Goal: Information Seeking & Learning: Learn about a topic

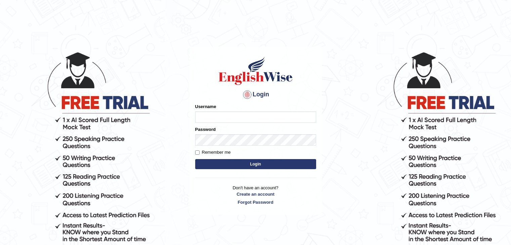
type input "AmanYunus"
click at [197, 152] on input "Remember me" at bounding box center [197, 152] width 4 height 4
checkbox input "true"
click at [218, 165] on button "Login" at bounding box center [255, 164] width 121 height 10
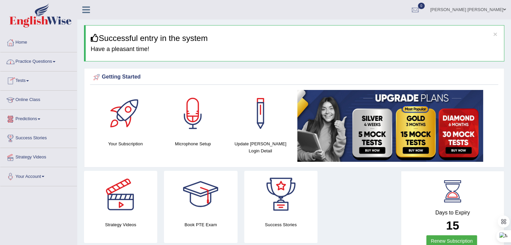
click at [38, 99] on link "Online Class" at bounding box center [38, 99] width 77 height 17
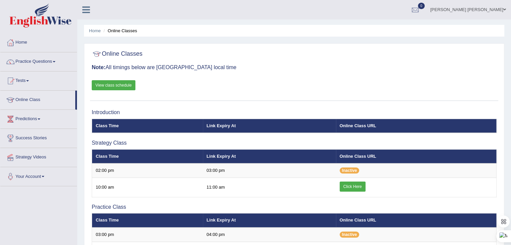
click at [117, 85] on link "View class schedule" at bounding box center [114, 85] width 44 height 10
click at [50, 58] on link "Practice Questions" at bounding box center [38, 60] width 77 height 17
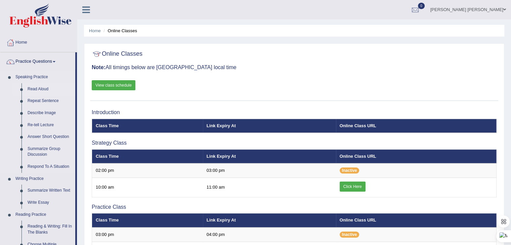
click at [43, 87] on link "Read Aloud" at bounding box center [50, 89] width 51 height 12
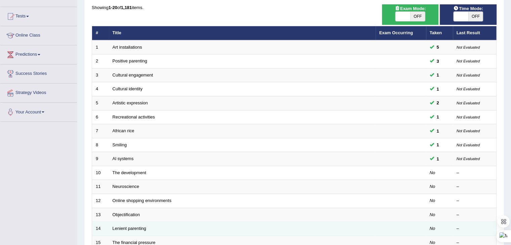
scroll to position [67, 0]
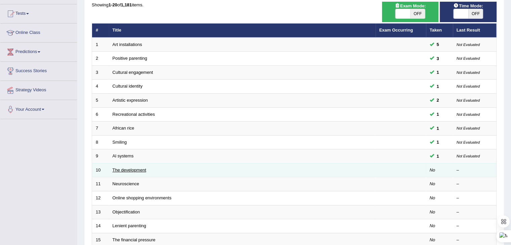
click at [143, 170] on link "The development" at bounding box center [130, 170] width 34 height 5
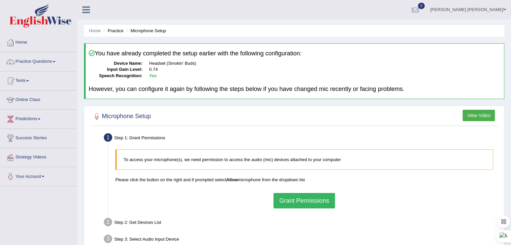
click at [320, 203] on button "Grant Permissions" at bounding box center [303, 200] width 61 height 15
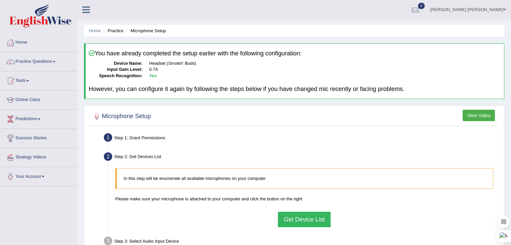
click at [305, 218] on button "Get Device List" at bounding box center [304, 219] width 52 height 15
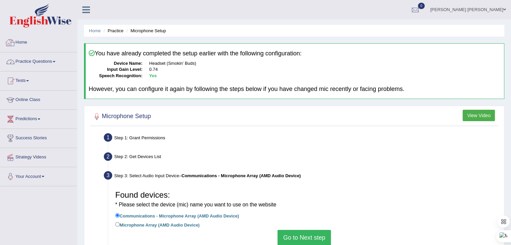
click at [40, 66] on link "Practice Questions" at bounding box center [38, 60] width 77 height 17
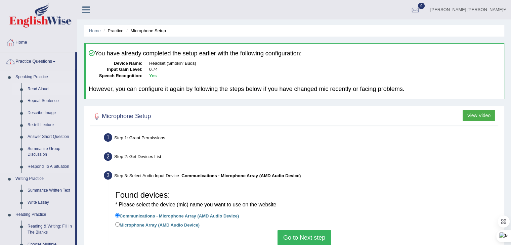
click at [41, 87] on link "Read Aloud" at bounding box center [50, 89] width 51 height 12
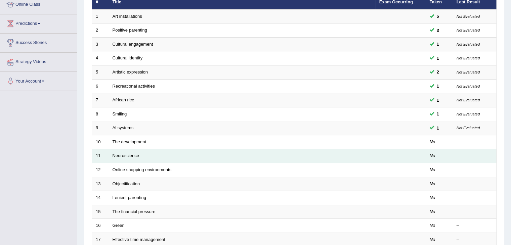
scroll to position [101, 0]
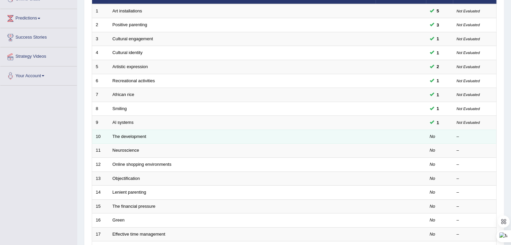
click at [128, 138] on td "The development" at bounding box center [242, 137] width 267 height 14
click at [132, 137] on link "The development" at bounding box center [130, 136] width 34 height 5
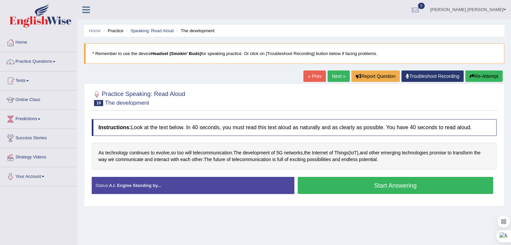
click at [343, 186] on button "Start Answering" at bounding box center [396, 185] width 196 height 17
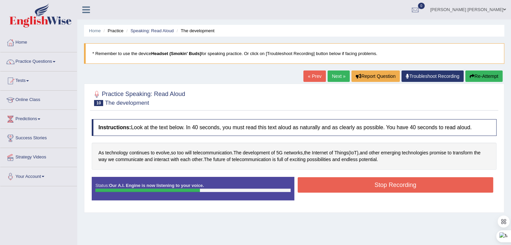
click at [343, 186] on button "Stop Recording" at bounding box center [396, 184] width 196 height 15
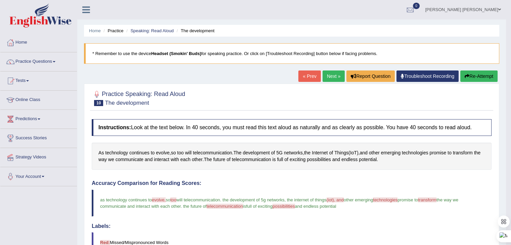
click at [328, 78] on link "Next »" at bounding box center [333, 76] width 22 height 11
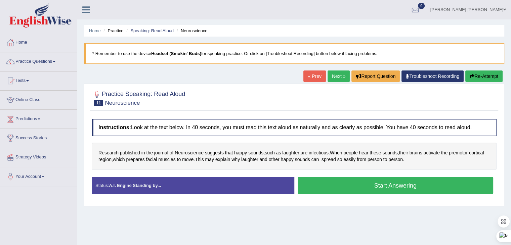
click at [334, 185] on button "Start Answering" at bounding box center [396, 185] width 196 height 17
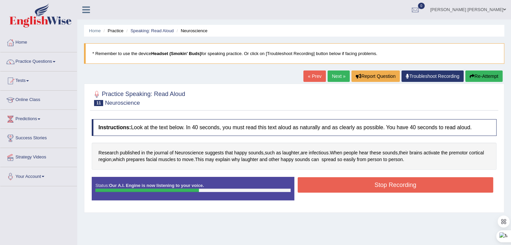
click at [349, 187] on button "Stop Recording" at bounding box center [396, 184] width 196 height 15
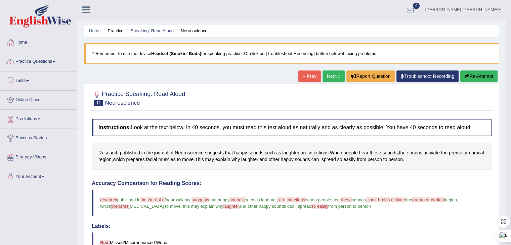
click at [329, 75] on link "Next »" at bounding box center [333, 76] width 22 height 11
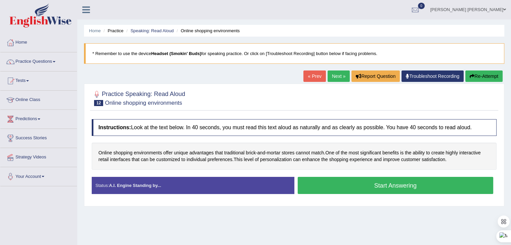
click at [346, 184] on button "Start Answering" at bounding box center [396, 185] width 196 height 17
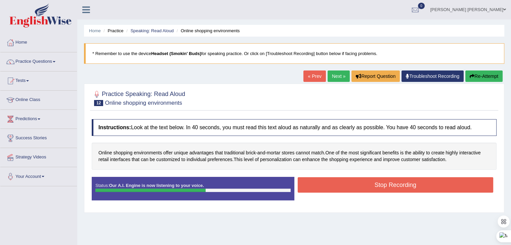
click at [346, 184] on button "Stop Recording" at bounding box center [396, 184] width 196 height 15
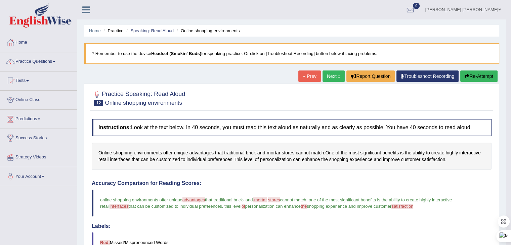
click at [326, 78] on link "Next »" at bounding box center [333, 76] width 22 height 11
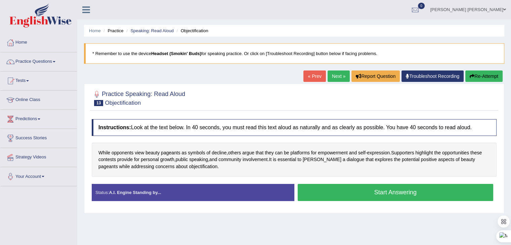
click at [357, 192] on button "Start Answering" at bounding box center [396, 192] width 196 height 17
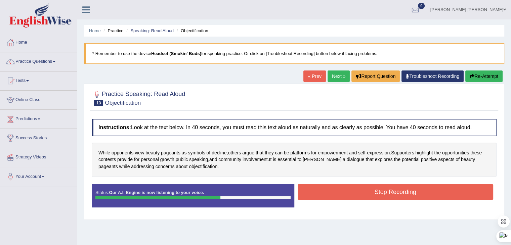
click at [356, 190] on button "Stop Recording" at bounding box center [396, 191] width 196 height 15
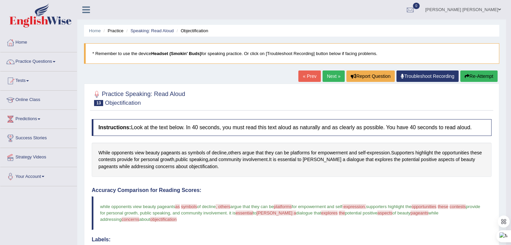
click at [327, 77] on link "Next »" at bounding box center [333, 76] width 22 height 11
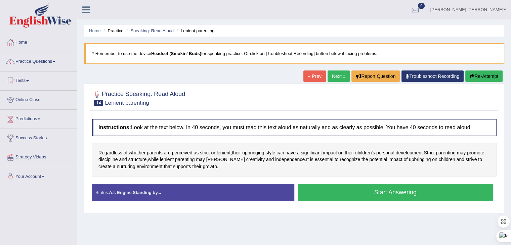
click at [398, 191] on button "Start Answering" at bounding box center [396, 192] width 196 height 17
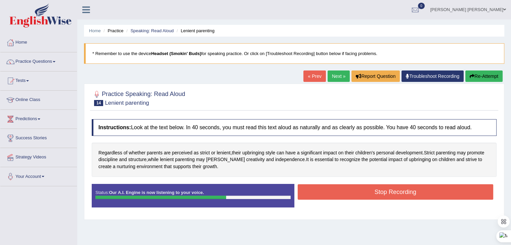
click at [398, 190] on button "Stop Recording" at bounding box center [396, 191] width 196 height 15
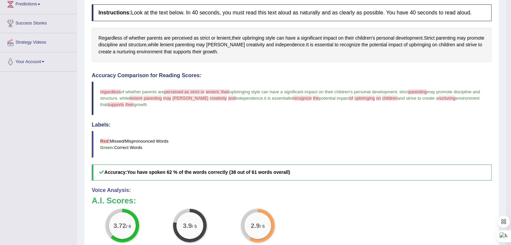
scroll to position [5, 0]
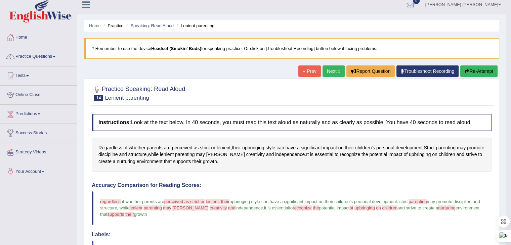
click at [331, 70] on link "Next »" at bounding box center [333, 70] width 22 height 11
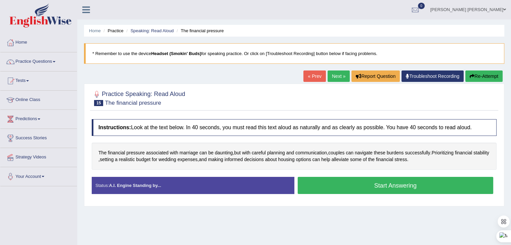
click at [361, 186] on button "Start Answering" at bounding box center [396, 185] width 196 height 17
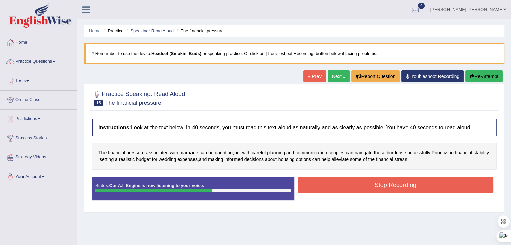
click at [359, 187] on button "Stop Recording" at bounding box center [396, 184] width 196 height 15
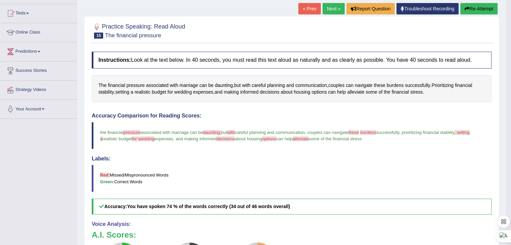
scroll to position [59, 0]
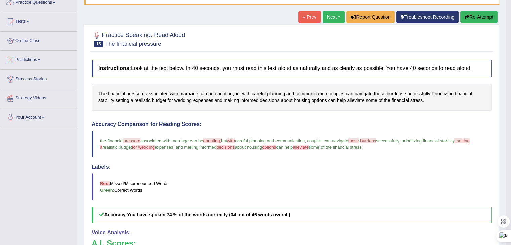
click at [332, 18] on link "Next »" at bounding box center [333, 16] width 22 height 11
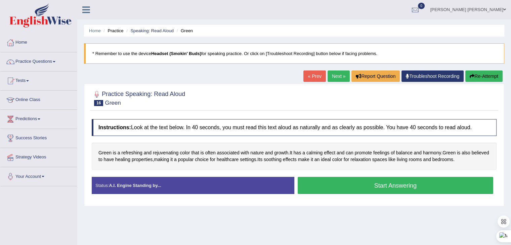
click at [345, 185] on button "Start Answering" at bounding box center [396, 185] width 196 height 17
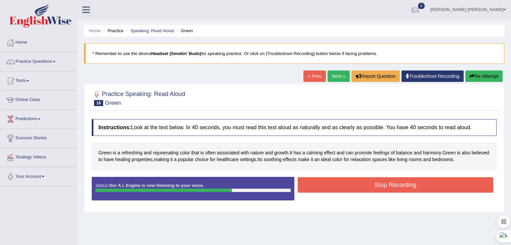
click at [343, 187] on button "Stop Recording" at bounding box center [396, 184] width 196 height 15
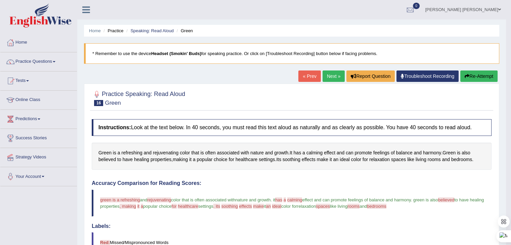
click at [326, 75] on link "Next »" at bounding box center [333, 76] width 22 height 11
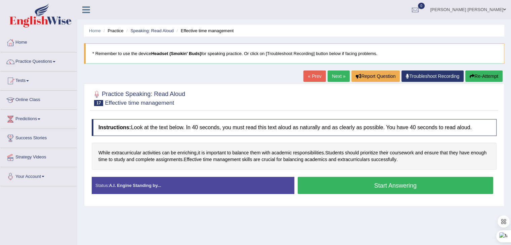
click at [361, 184] on button "Start Answering" at bounding box center [396, 185] width 196 height 17
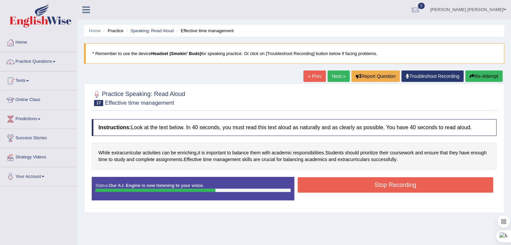
click at [359, 185] on button "Stop Recording" at bounding box center [396, 184] width 196 height 15
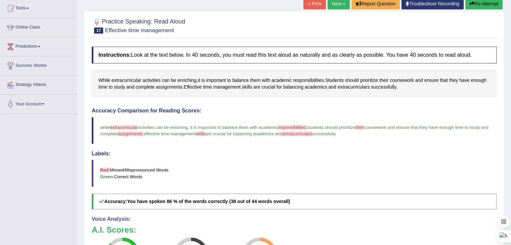
scroll to position [59, 0]
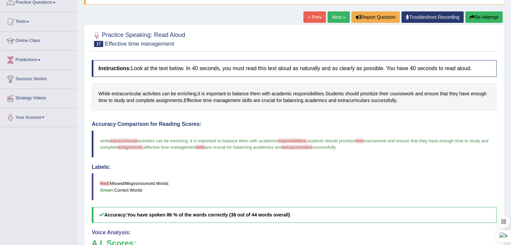
click at [332, 13] on link "Next »" at bounding box center [338, 16] width 22 height 11
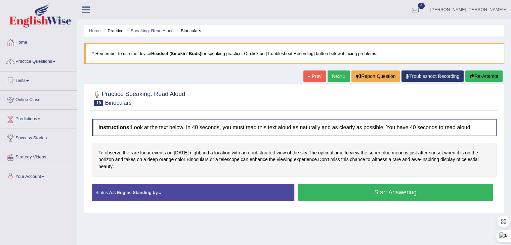
drag, startPoint x: 285, startPoint y: 149, endPoint x: 278, endPoint y: 150, distance: 6.4
click at [275, 150] on span "unobstructed" at bounding box center [261, 152] width 27 height 7
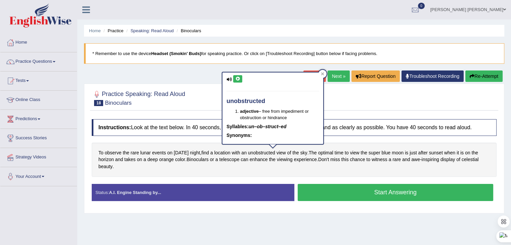
click at [229, 78] on icon at bounding box center [228, 79] width 5 height 4
click at [238, 77] on icon at bounding box center [237, 79] width 5 height 4
click at [323, 74] on icon at bounding box center [322, 73] width 3 height 3
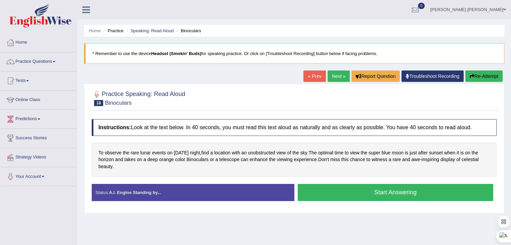
click at [388, 195] on button "Start Answering" at bounding box center [396, 192] width 196 height 17
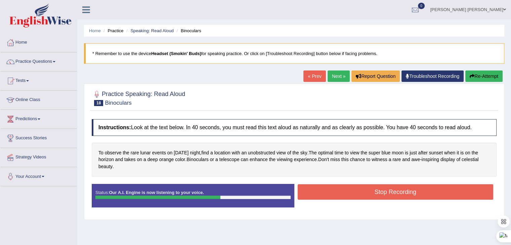
click at [391, 187] on button "Stop Recording" at bounding box center [396, 191] width 196 height 15
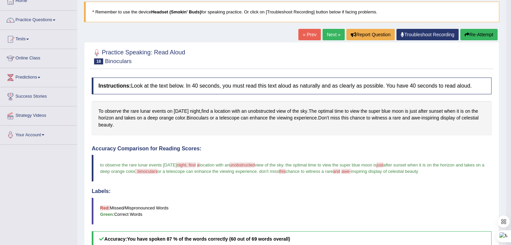
scroll to position [168, 0]
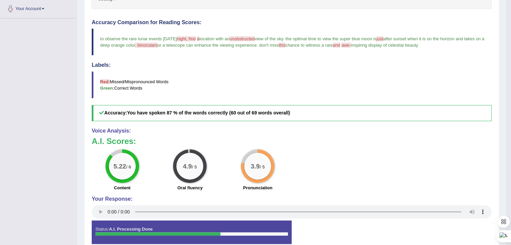
click at [255, 36] on span "unobstructed" at bounding box center [241, 38] width 25 height 5
click at [255, 39] on span "unobstructed" at bounding box center [241, 38] width 25 height 5
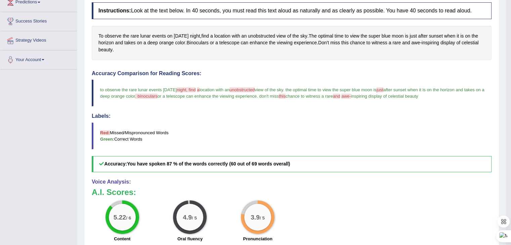
scroll to position [101, 0]
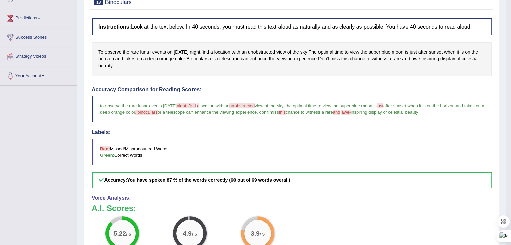
click at [255, 104] on span "unobstructed" at bounding box center [241, 105] width 25 height 5
click at [176, 114] on blockquote "to observe the rare lunar events on wednesday night, find night's a final locat…" at bounding box center [292, 109] width 400 height 27
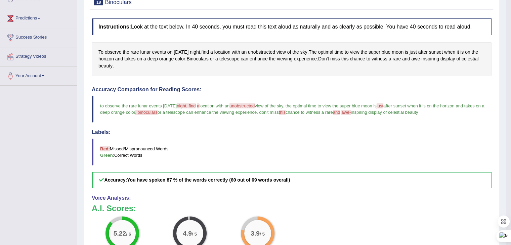
click at [157, 112] on span ". binoculars" at bounding box center [146, 112] width 22 height 5
click at [207, 58] on span "Binoculars" at bounding box center [197, 58] width 22 height 7
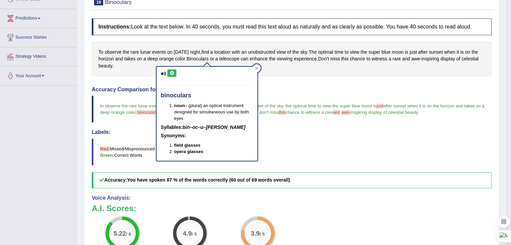
click at [172, 72] on icon at bounding box center [171, 73] width 5 height 4
click at [172, 73] on icon at bounding box center [171, 73] width 5 height 4
click at [259, 68] on div at bounding box center [257, 68] width 8 height 8
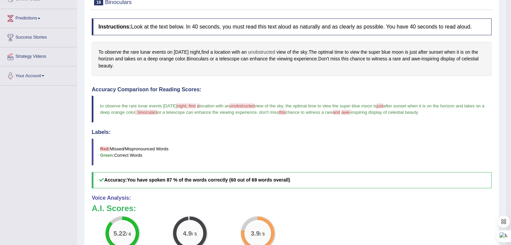
click at [271, 49] on span "unobstructed" at bounding box center [261, 52] width 27 height 7
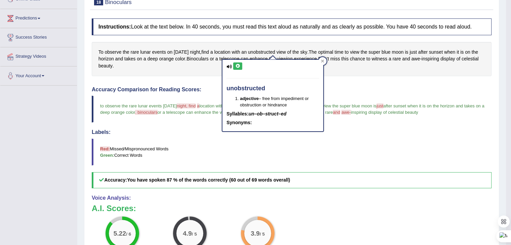
click at [237, 65] on icon at bounding box center [237, 66] width 5 height 4
click at [321, 60] on icon at bounding box center [322, 61] width 3 height 3
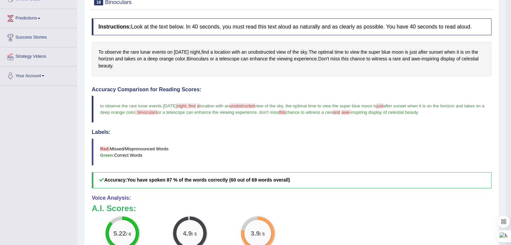
click at [351, 112] on span "awe-" at bounding box center [345, 112] width 9 height 5
click at [351, 111] on span "awe-" at bounding box center [345, 112] width 9 height 5
click at [420, 60] on span "awe" at bounding box center [415, 58] width 9 height 7
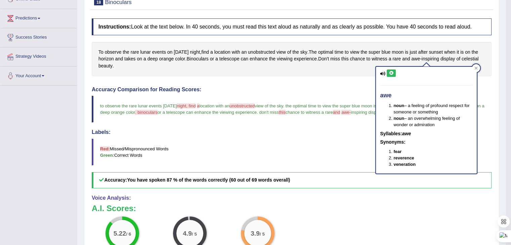
click at [390, 73] on icon at bounding box center [391, 73] width 5 height 4
click at [478, 68] on div at bounding box center [476, 68] width 8 height 8
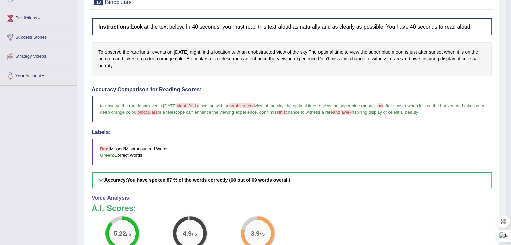
click at [351, 112] on span "awe-" at bounding box center [345, 112] width 9 height 5
click at [420, 59] on span "awe" at bounding box center [415, 58] width 9 height 7
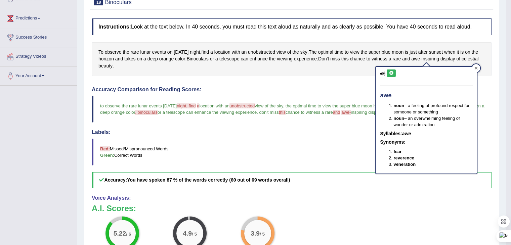
click at [476, 68] on icon at bounding box center [476, 68] width 3 height 3
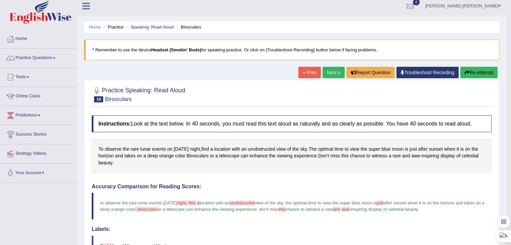
scroll to position [0, 0]
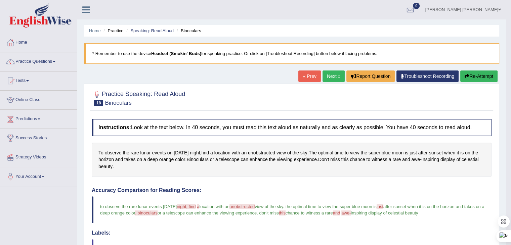
click at [333, 74] on link "Next »" at bounding box center [333, 76] width 22 height 11
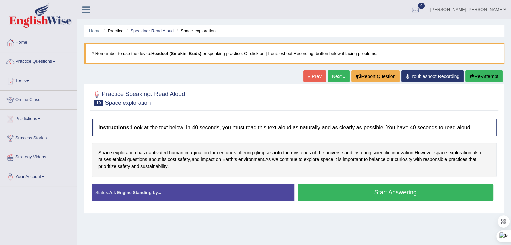
click at [362, 194] on button "Start Answering" at bounding box center [396, 192] width 196 height 17
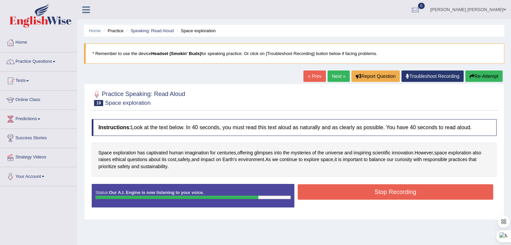
click at [361, 192] on button "Stop Recording" at bounding box center [396, 191] width 196 height 15
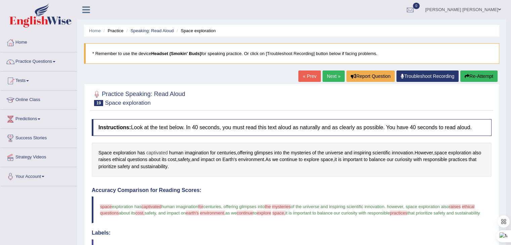
click at [158, 150] on span "captivated" at bounding box center [156, 152] width 21 height 7
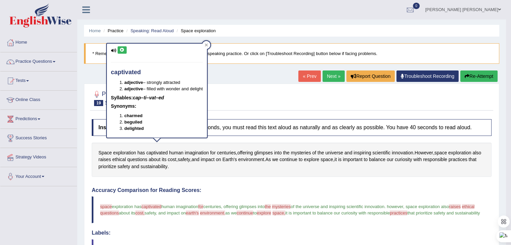
click at [123, 51] on icon at bounding box center [122, 50] width 5 height 4
click at [208, 46] on div at bounding box center [206, 45] width 8 height 8
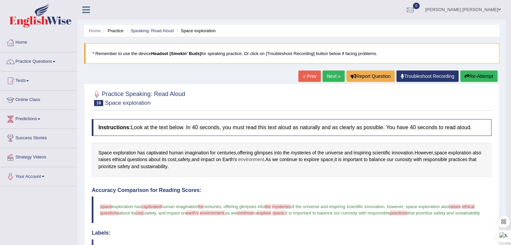
click at [264, 158] on span "environment" at bounding box center [251, 159] width 26 height 7
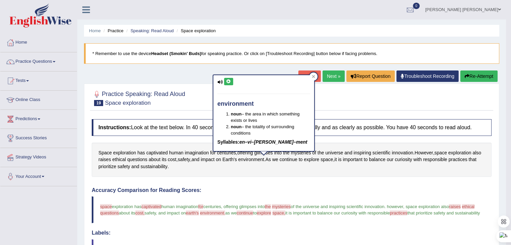
click at [230, 83] on button at bounding box center [228, 81] width 9 height 7
click at [314, 77] on icon at bounding box center [313, 76] width 3 height 3
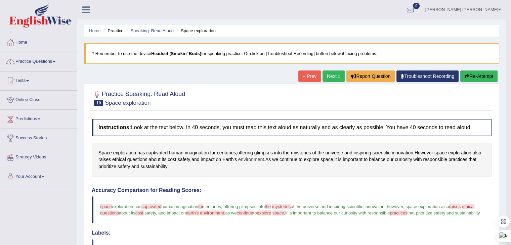
click at [264, 158] on span "environment" at bounding box center [251, 159] width 26 height 7
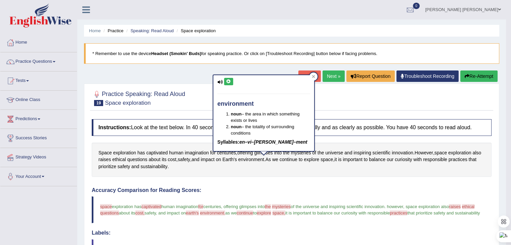
click at [229, 80] on icon at bounding box center [228, 82] width 5 height 4
click at [313, 76] on icon at bounding box center [313, 76] width 3 height 3
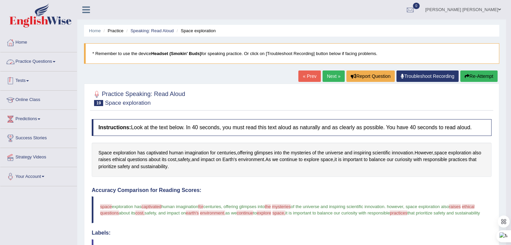
click at [30, 64] on link "Practice Questions" at bounding box center [38, 60] width 77 height 17
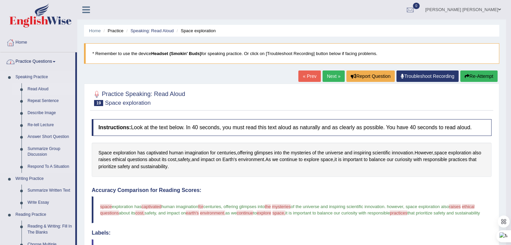
click at [38, 87] on link "Read Aloud" at bounding box center [50, 89] width 51 height 12
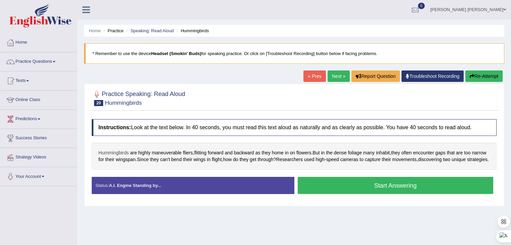
click at [125, 149] on span "Hummingbirds" at bounding box center [113, 152] width 30 height 7
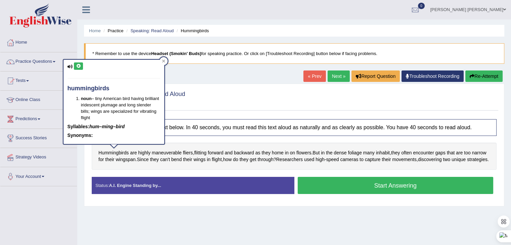
click at [77, 62] on button at bounding box center [78, 65] width 9 height 7
click at [163, 61] on icon at bounding box center [163, 61] width 3 height 3
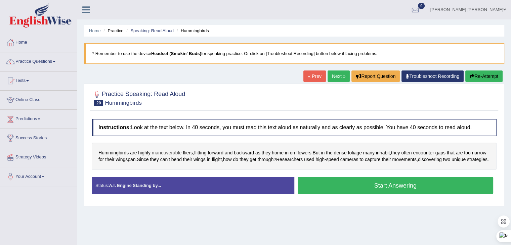
click at [171, 153] on span "maneuverable" at bounding box center [167, 152] width 30 height 7
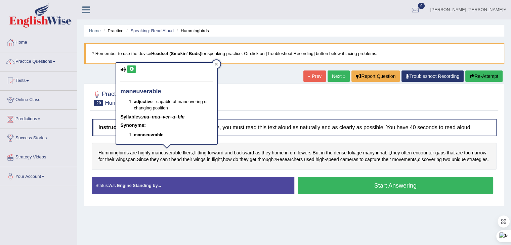
click at [129, 66] on button at bounding box center [131, 68] width 9 height 7
click at [217, 64] on icon at bounding box center [216, 63] width 3 height 3
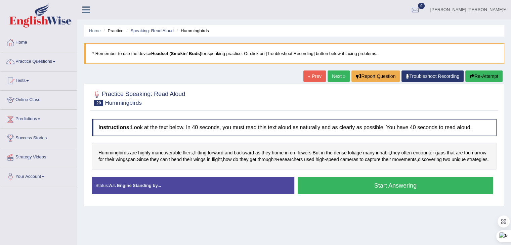
click at [187, 151] on span "fliers" at bounding box center [188, 152] width 10 height 7
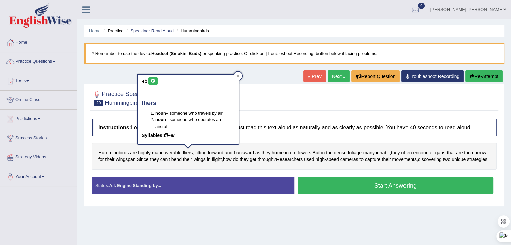
click at [154, 78] on button at bounding box center [152, 80] width 9 height 7
click at [154, 81] on icon at bounding box center [152, 81] width 5 height 4
click at [237, 75] on icon at bounding box center [237, 76] width 3 height 3
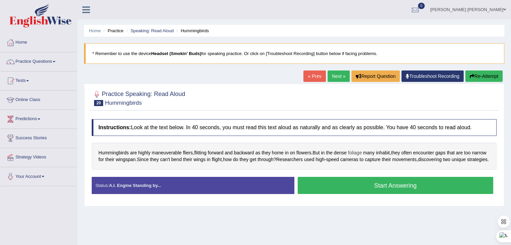
click at [358, 151] on span "foliage" at bounding box center [355, 152] width 14 height 7
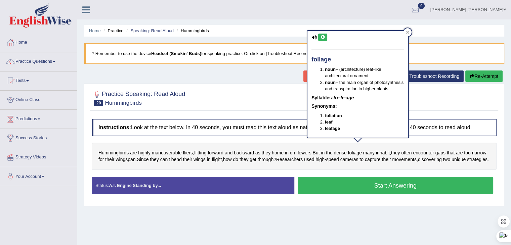
click at [326, 37] on button at bounding box center [322, 37] width 9 height 7
click at [407, 32] on icon at bounding box center [407, 32] width 3 height 3
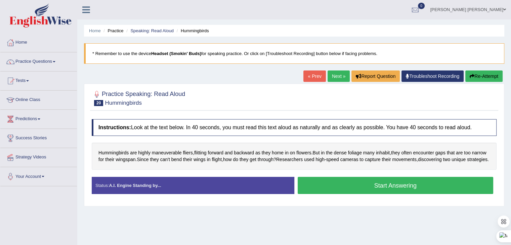
click at [370, 186] on button "Start Answering" at bounding box center [396, 185] width 196 height 17
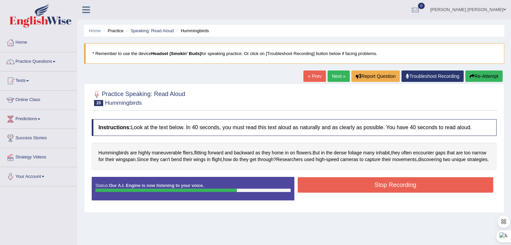
click at [368, 177] on div "Start Answering" at bounding box center [395, 177] width 203 height 0
click at [371, 186] on button "Stop Recording" at bounding box center [396, 184] width 196 height 15
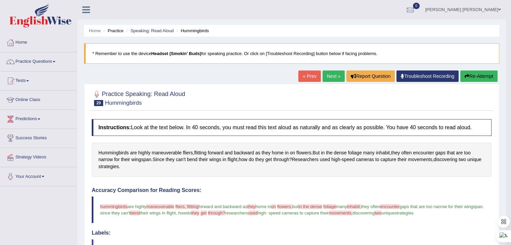
click at [327, 76] on link "Next »" at bounding box center [333, 76] width 22 height 11
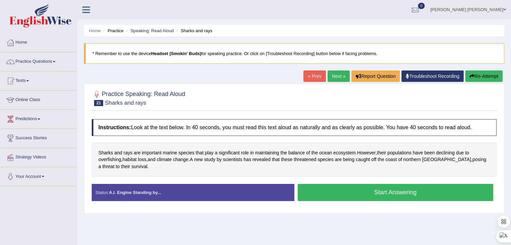
click at [352, 187] on button "Start Answering" at bounding box center [396, 192] width 196 height 17
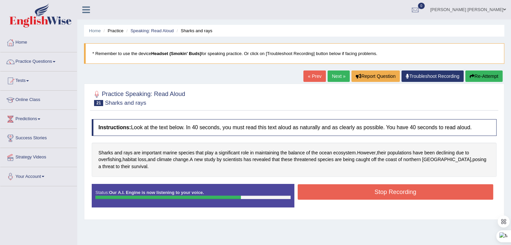
click at [348, 193] on button "Stop Recording" at bounding box center [396, 191] width 196 height 15
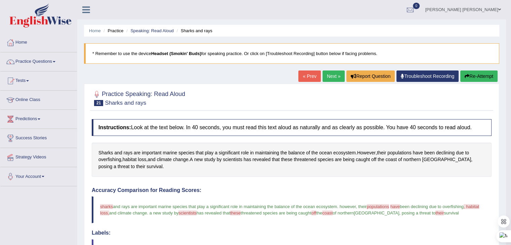
click at [332, 75] on link "Next »" at bounding box center [333, 76] width 22 height 11
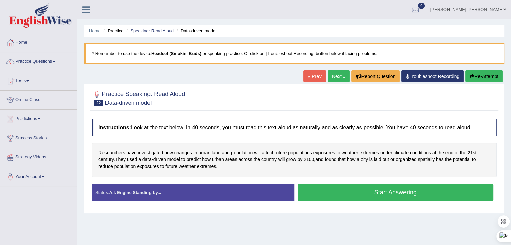
click at [369, 195] on button "Start Answering" at bounding box center [396, 192] width 196 height 17
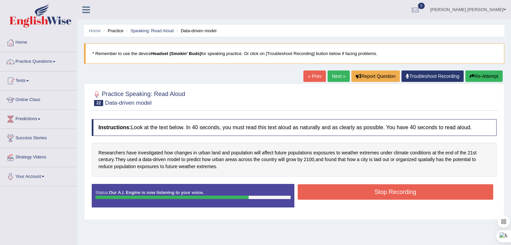
click at [365, 192] on button "Stop Recording" at bounding box center [396, 191] width 196 height 15
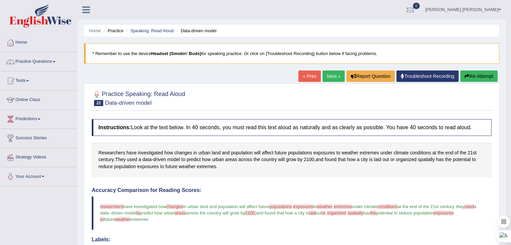
click at [334, 76] on link "Next »" at bounding box center [333, 76] width 22 height 11
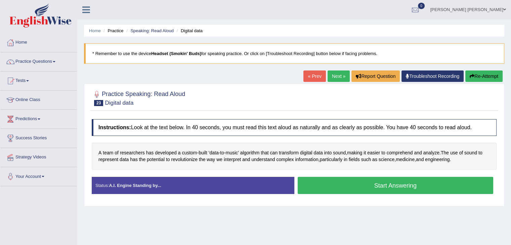
click at [367, 189] on button "Start Answering" at bounding box center [396, 185] width 196 height 17
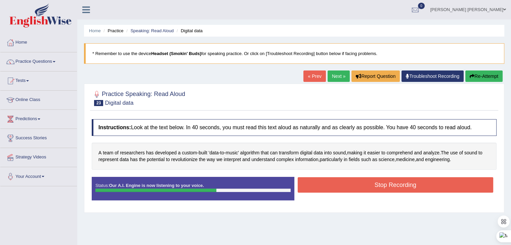
click at [366, 183] on button "Stop Recording" at bounding box center [396, 184] width 196 height 15
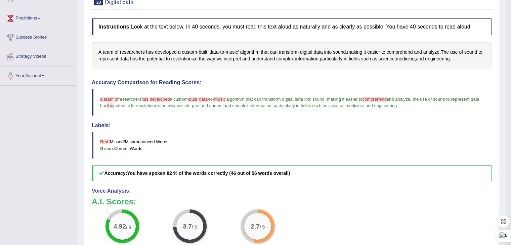
scroll to position [134, 0]
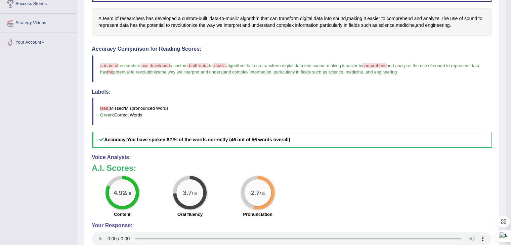
click at [114, 65] on span "a team of" at bounding box center [109, 65] width 18 height 5
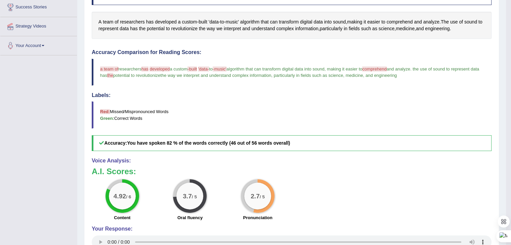
scroll to position [93, 0]
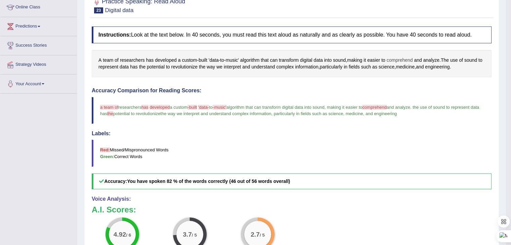
click at [403, 59] on span "comprehend" at bounding box center [400, 60] width 26 height 7
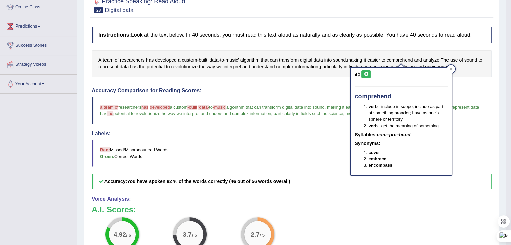
click at [368, 76] on button at bounding box center [365, 74] width 9 height 7
click at [453, 69] on div at bounding box center [451, 69] width 8 height 8
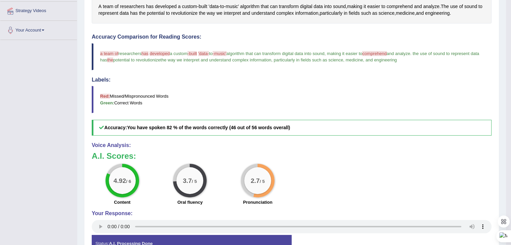
scroll to position [26, 0]
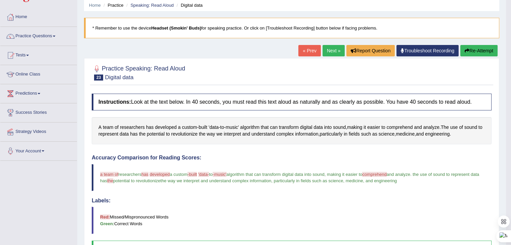
click at [330, 51] on link "Next »" at bounding box center [333, 50] width 22 height 11
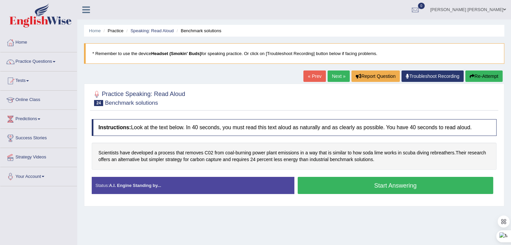
click at [364, 182] on button "Start Answering" at bounding box center [396, 185] width 196 height 17
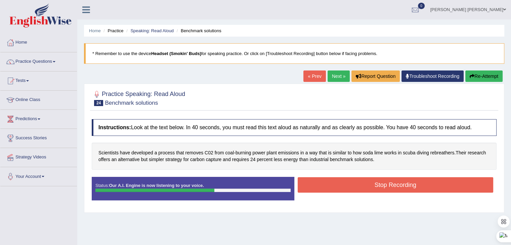
click at [367, 181] on button "Stop Recording" at bounding box center [396, 184] width 196 height 15
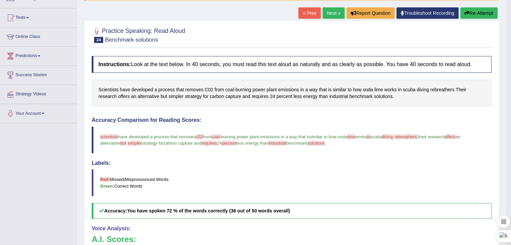
scroll to position [59, 0]
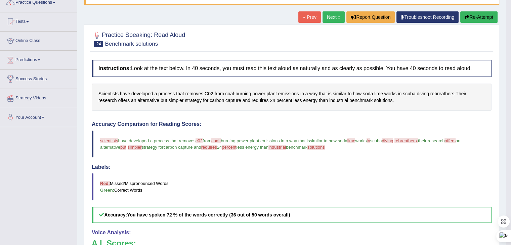
click at [332, 19] on link "Next »" at bounding box center [333, 16] width 22 height 11
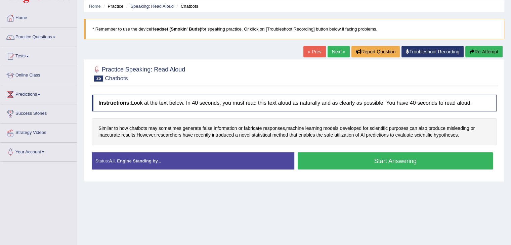
scroll to position [34, 0]
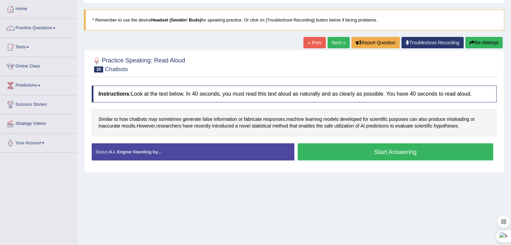
click at [371, 152] on button "Start Answering" at bounding box center [396, 151] width 196 height 17
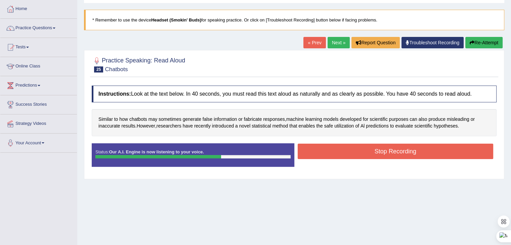
click at [376, 148] on button "Stop Recording" at bounding box center [396, 151] width 196 height 15
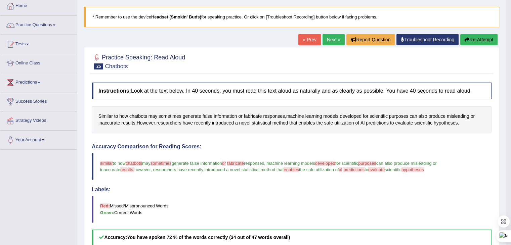
scroll to position [0, 0]
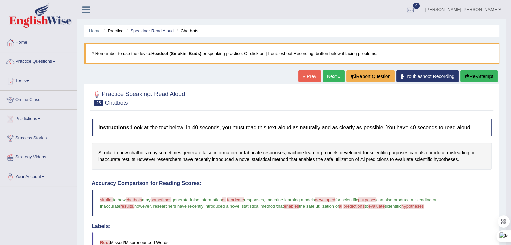
click at [329, 74] on link "Next »" at bounding box center [333, 76] width 22 height 11
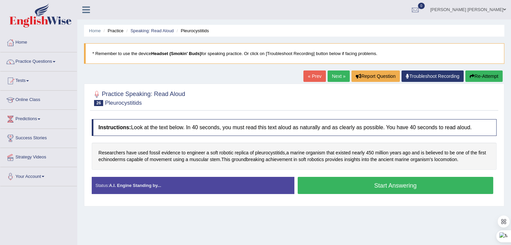
click at [333, 182] on button "Start Answering" at bounding box center [396, 185] width 196 height 17
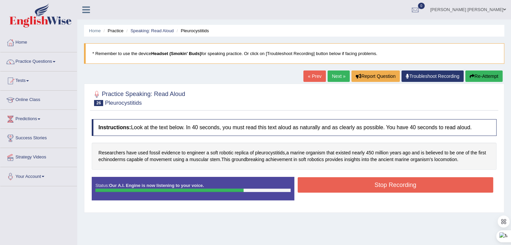
click at [384, 184] on button "Stop Recording" at bounding box center [396, 184] width 196 height 15
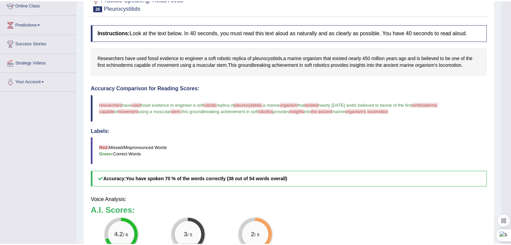
scroll to position [101, 0]
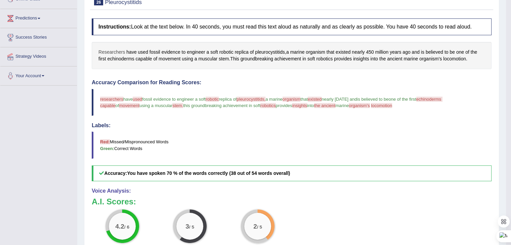
click at [117, 50] on span "Researchers" at bounding box center [111, 52] width 27 height 7
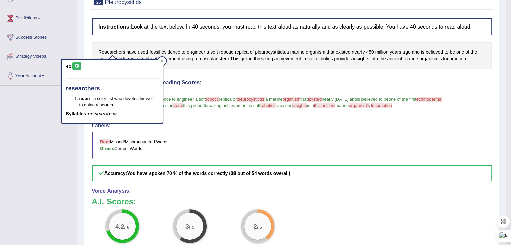
click at [77, 66] on icon at bounding box center [76, 66] width 5 height 4
click at [164, 61] on div at bounding box center [162, 61] width 8 height 8
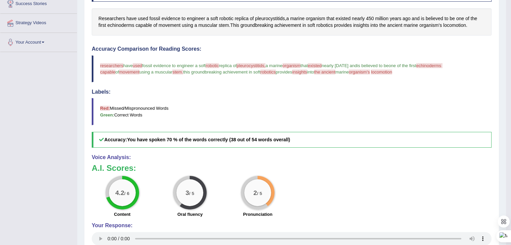
scroll to position [0, 0]
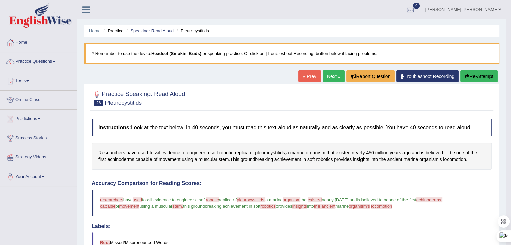
click at [331, 78] on link "Next »" at bounding box center [333, 76] width 22 height 11
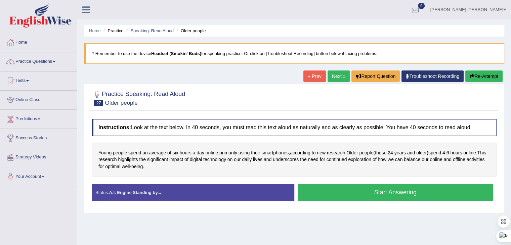
click at [344, 193] on button "Start Answering" at bounding box center [396, 192] width 196 height 17
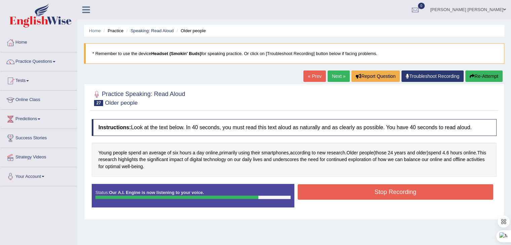
click at [347, 190] on button "Stop Recording" at bounding box center [396, 191] width 196 height 15
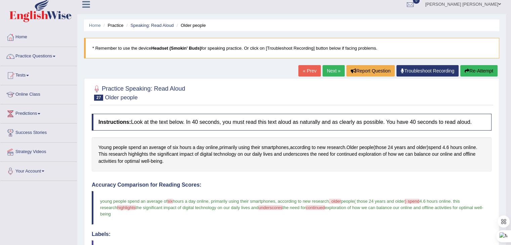
scroll to position [5, 0]
click at [332, 72] on link "Next »" at bounding box center [333, 70] width 22 height 11
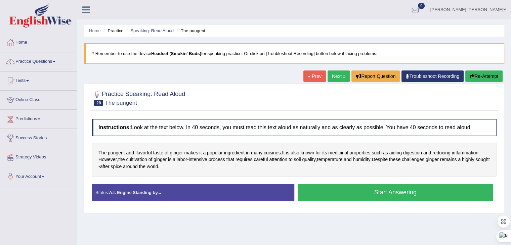
click at [351, 191] on button "Start Answering" at bounding box center [396, 192] width 196 height 17
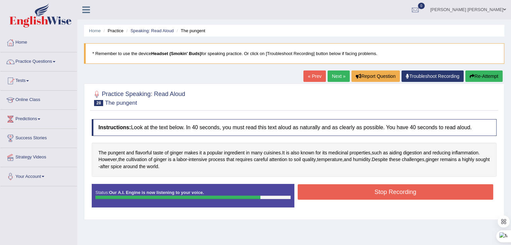
click at [351, 185] on button "Stop Recording" at bounding box center [396, 191] width 196 height 15
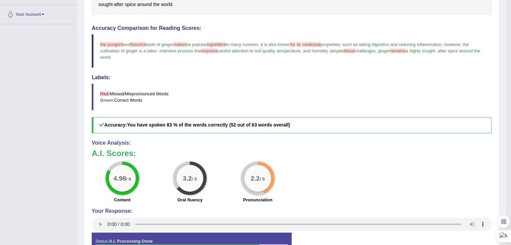
scroll to position [39, 0]
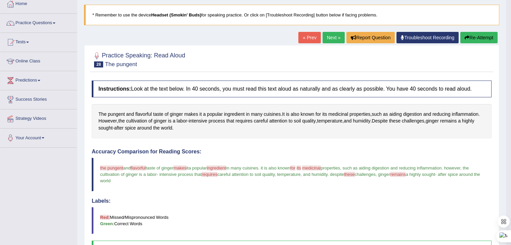
click at [330, 40] on link "Next »" at bounding box center [333, 37] width 22 height 11
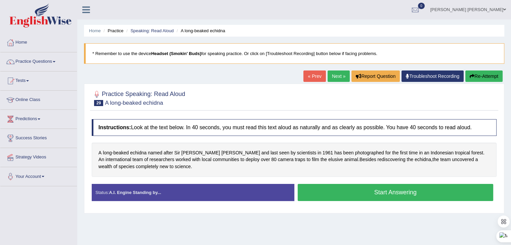
click at [356, 192] on button "Start Answering" at bounding box center [396, 192] width 196 height 17
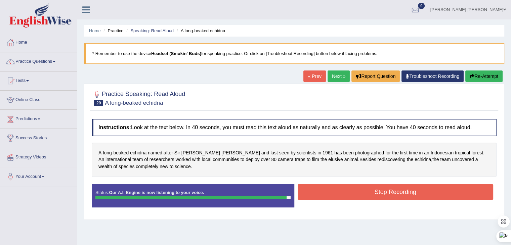
drag, startPoint x: 355, startPoint y: 188, endPoint x: 354, endPoint y: 185, distance: 3.5
click at [355, 188] on button "Stop Recording" at bounding box center [396, 191] width 196 height 15
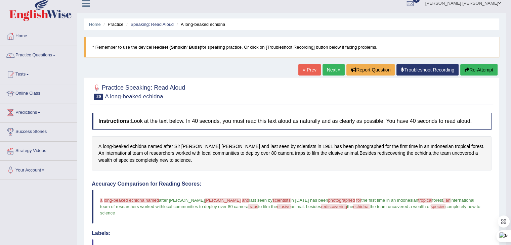
scroll to position [5, 0]
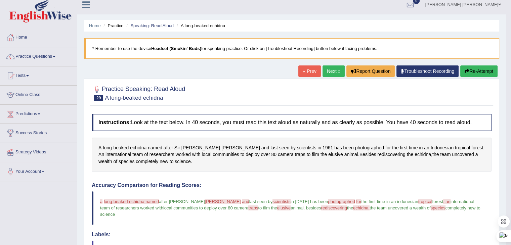
click at [333, 70] on link "Next »" at bounding box center [333, 70] width 22 height 11
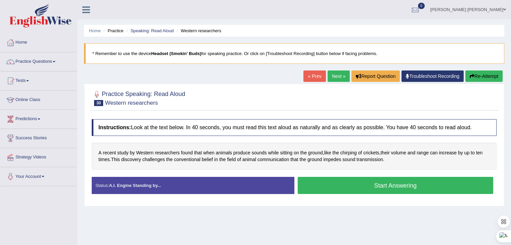
click at [367, 185] on button "Start Answering" at bounding box center [396, 185] width 196 height 17
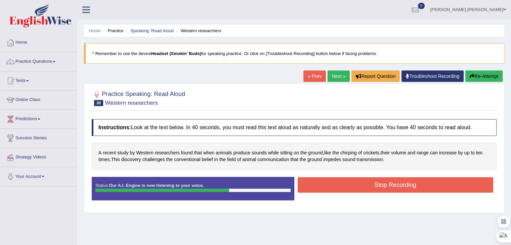
click at [365, 182] on button "Stop Recording" at bounding box center [396, 184] width 196 height 15
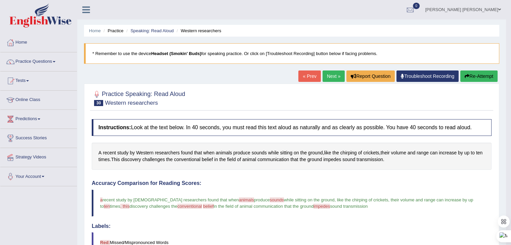
click at [332, 76] on link "Next »" at bounding box center [333, 76] width 22 height 11
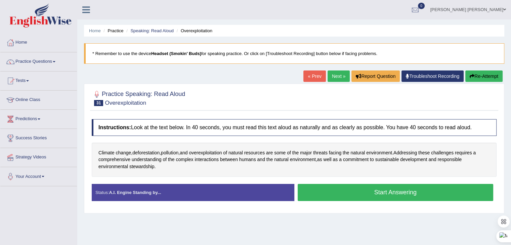
click at [336, 188] on button "Start Answering" at bounding box center [396, 192] width 196 height 17
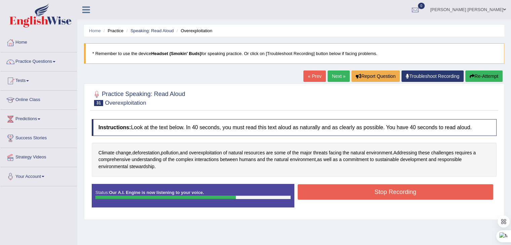
click at [359, 195] on button "Stop Recording" at bounding box center [396, 191] width 196 height 15
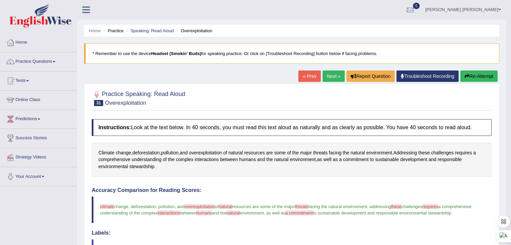
click at [333, 74] on link "Next »" at bounding box center [333, 76] width 22 height 11
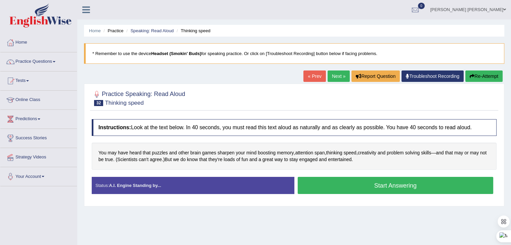
click at [345, 183] on button "Start Answering" at bounding box center [396, 185] width 196 height 17
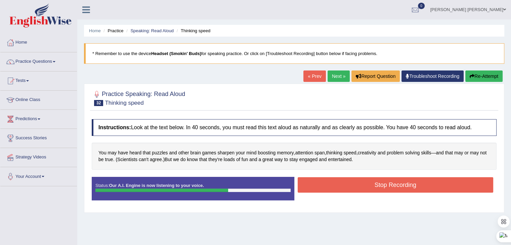
click at [347, 183] on button "Stop Recording" at bounding box center [396, 184] width 196 height 15
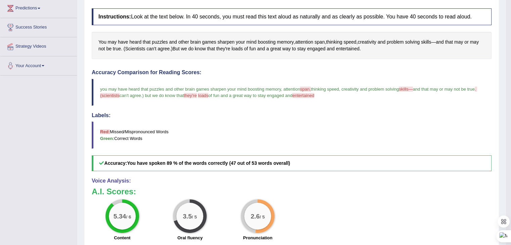
scroll to position [59, 0]
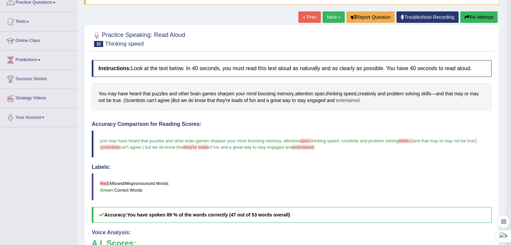
click at [347, 101] on span "entertained" at bounding box center [348, 100] width 24 height 7
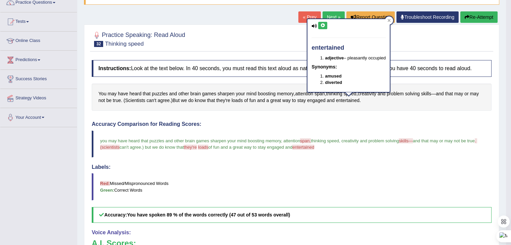
click at [322, 26] on icon at bounding box center [322, 26] width 5 height 4
click at [390, 20] on icon at bounding box center [389, 20] width 3 height 3
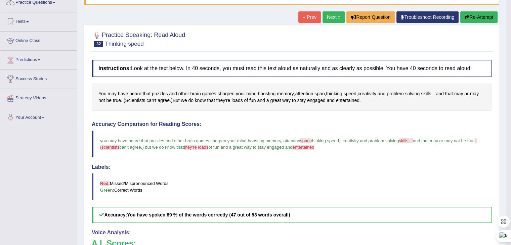
click at [328, 20] on link "Next »" at bounding box center [333, 16] width 22 height 11
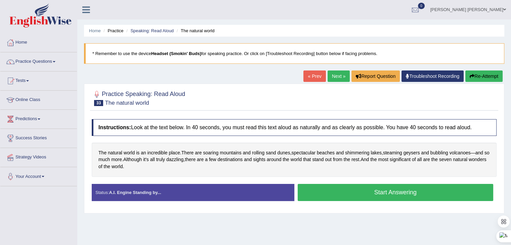
click at [322, 191] on button "Start Answering" at bounding box center [396, 192] width 196 height 17
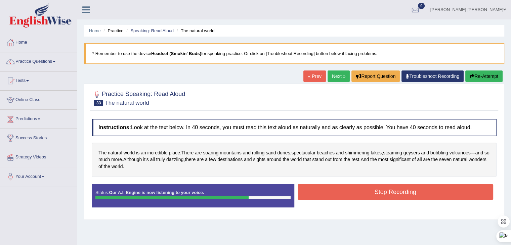
click at [360, 195] on button "Stop Recording" at bounding box center [396, 191] width 196 height 15
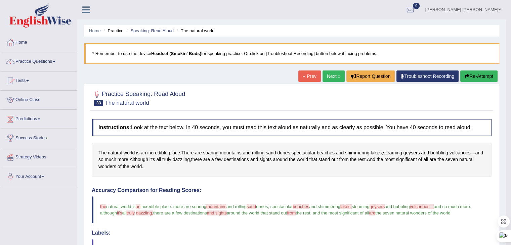
click at [328, 74] on link "Next »" at bounding box center [333, 76] width 22 height 11
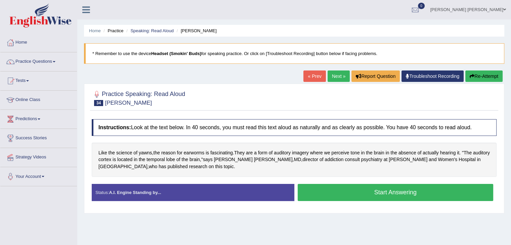
click at [352, 189] on button "Start Answering" at bounding box center [396, 192] width 196 height 17
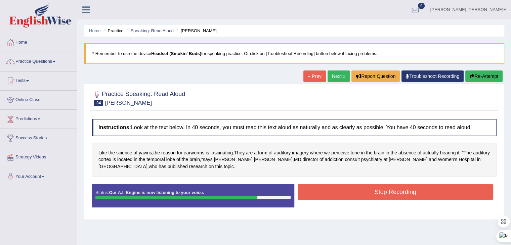
click at [338, 190] on button "Stop Recording" at bounding box center [396, 191] width 196 height 15
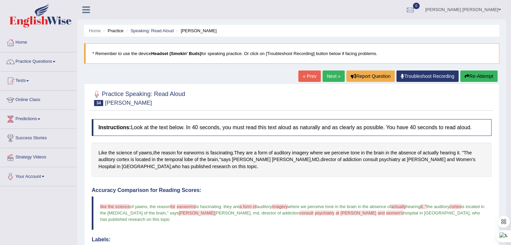
click at [328, 78] on link "Next »" at bounding box center [333, 76] width 22 height 11
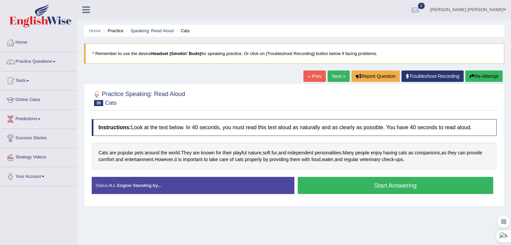
click at [349, 186] on button "Start Answering" at bounding box center [396, 185] width 196 height 17
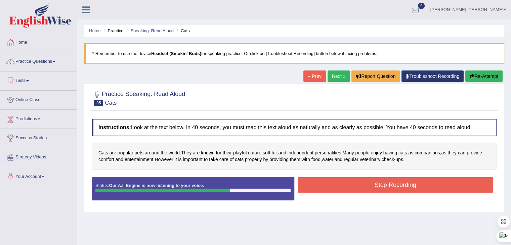
click at [349, 183] on button "Stop Recording" at bounding box center [396, 184] width 196 height 15
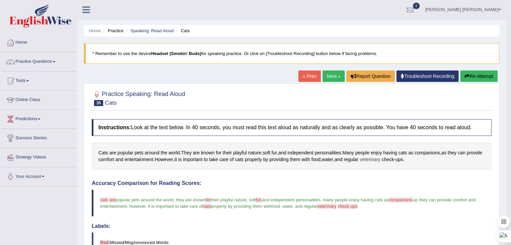
click at [380, 159] on span "veterinary" at bounding box center [370, 159] width 20 height 7
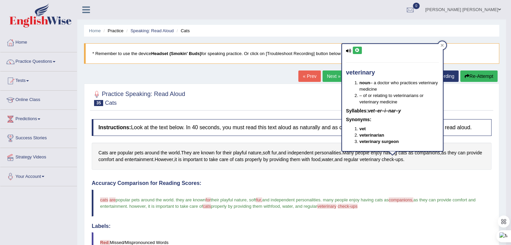
click at [357, 51] on icon at bounding box center [357, 50] width 5 height 4
click at [440, 44] on icon at bounding box center [441, 45] width 3 height 3
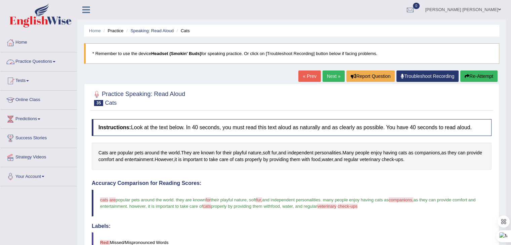
click at [51, 63] on link "Practice Questions" at bounding box center [38, 60] width 77 height 17
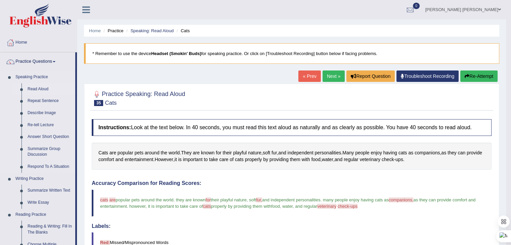
click at [37, 88] on link "Read Aloud" at bounding box center [50, 89] width 51 height 12
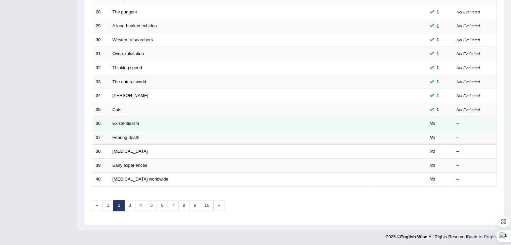
click at [132, 125] on td "Existentialism" at bounding box center [242, 124] width 267 height 14
click at [121, 123] on link "Existentialism" at bounding box center [126, 123] width 27 height 5
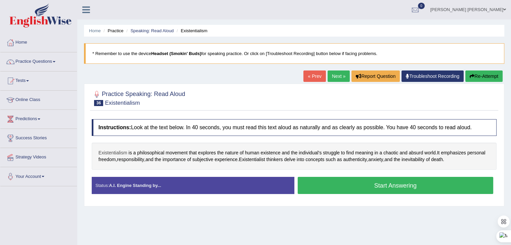
click at [107, 153] on span "Existentialism" at bounding box center [112, 152] width 29 height 7
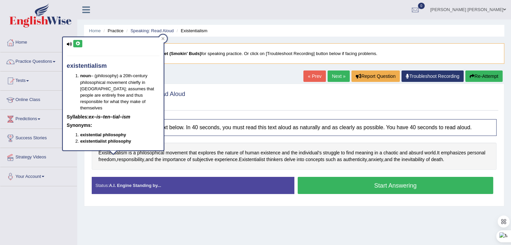
click at [78, 45] on icon at bounding box center [77, 44] width 5 height 4
click at [164, 39] on icon at bounding box center [162, 38] width 3 height 3
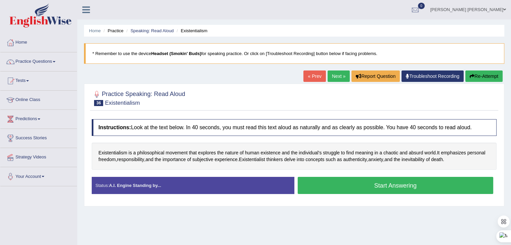
click at [380, 187] on button "Start Answering" at bounding box center [396, 185] width 196 height 17
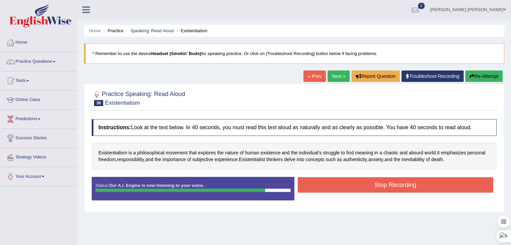
click at [377, 185] on button "Stop Recording" at bounding box center [396, 184] width 196 height 15
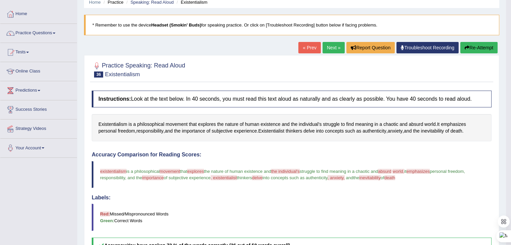
scroll to position [7, 0]
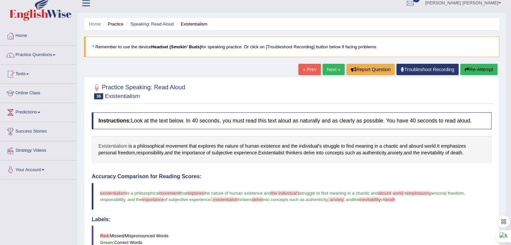
click at [107, 145] on span "Existentialism" at bounding box center [112, 146] width 29 height 7
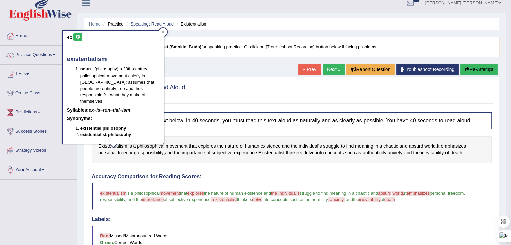
click at [79, 36] on icon at bounding box center [77, 37] width 5 height 4
click at [79, 35] on icon at bounding box center [77, 37] width 5 height 4
click at [172, 193] on span "movement" at bounding box center [170, 193] width 20 height 5
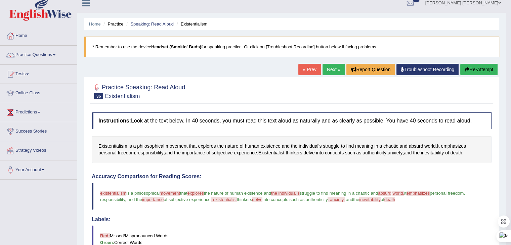
click at [172, 194] on blockquote "existentialism existence is a philosophical movement moment that explores explo…" at bounding box center [292, 196] width 400 height 27
click at [172, 192] on span "movement" at bounding box center [170, 193] width 20 height 5
click at [168, 145] on span "movement" at bounding box center [177, 146] width 22 height 7
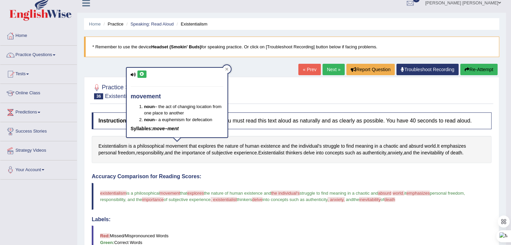
click at [145, 69] on div "movement noun – the act of changing location from one place to another noun – a…" at bounding box center [177, 103] width 101 height 70
click at [143, 75] on icon at bounding box center [141, 74] width 5 height 4
click at [140, 74] on icon at bounding box center [141, 74] width 5 height 4
click at [227, 68] on icon at bounding box center [226, 69] width 3 height 3
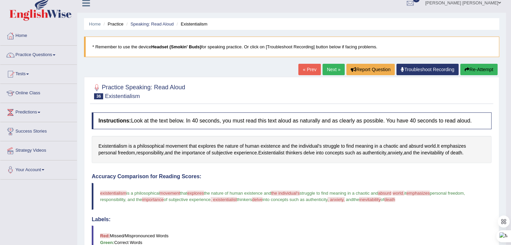
click at [200, 193] on span "explores" at bounding box center [195, 193] width 16 height 5
click at [201, 144] on span "explores" at bounding box center [207, 146] width 18 height 7
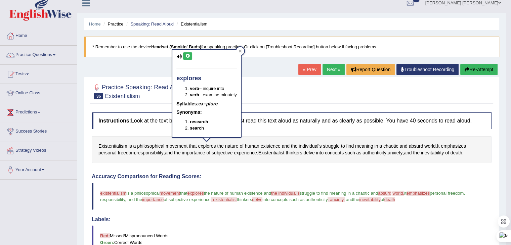
click at [188, 54] on icon at bounding box center [187, 56] width 5 height 4
click at [242, 50] on icon at bounding box center [239, 51] width 3 height 3
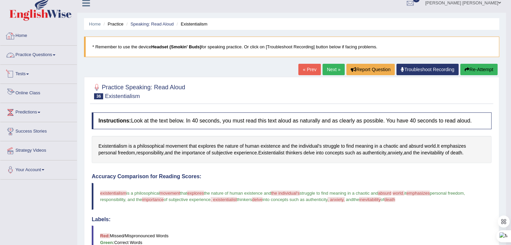
click at [59, 54] on link "Practice Questions" at bounding box center [38, 54] width 77 height 17
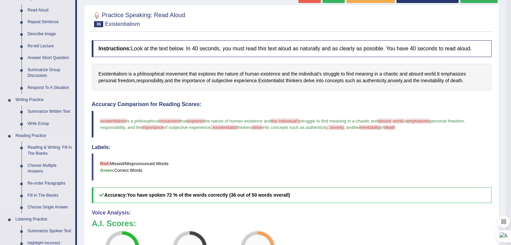
scroll to position [0, 0]
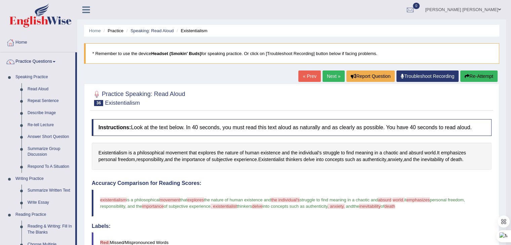
click at [331, 77] on link "Next »" at bounding box center [333, 76] width 22 height 11
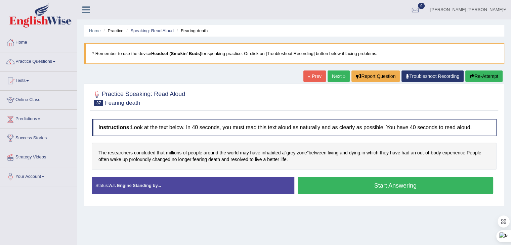
click at [360, 187] on button "Start Answering" at bounding box center [396, 185] width 196 height 17
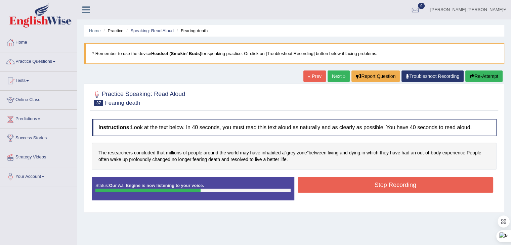
click at [357, 185] on button "Stop Recording" at bounding box center [396, 184] width 196 height 15
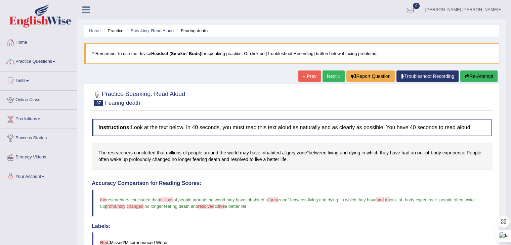
click at [329, 78] on link "Next »" at bounding box center [333, 76] width 22 height 11
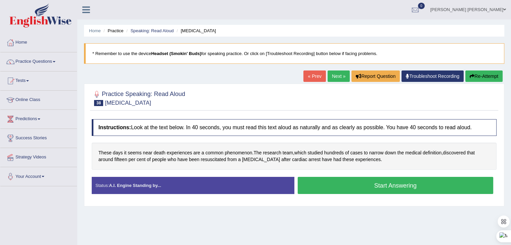
click at [345, 187] on button "Start Answering" at bounding box center [396, 185] width 196 height 17
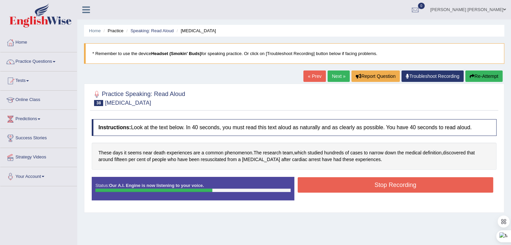
click at [345, 186] on button "Stop Recording" at bounding box center [396, 184] width 196 height 15
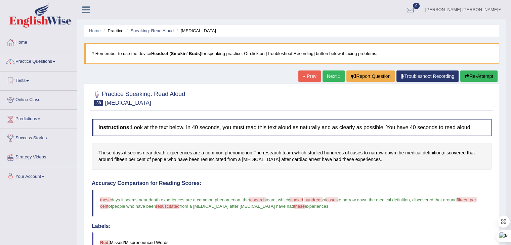
click at [334, 74] on link "Next »" at bounding box center [333, 76] width 22 height 11
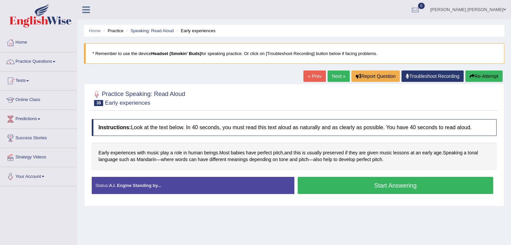
click at [336, 185] on button "Start Answering" at bounding box center [396, 185] width 196 height 17
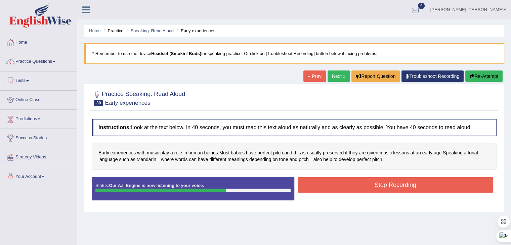
click at [337, 186] on button "Stop Recording" at bounding box center [396, 184] width 196 height 15
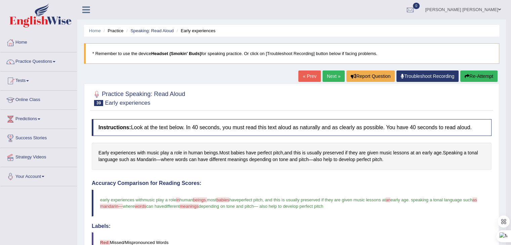
click at [330, 74] on link "Next »" at bounding box center [333, 76] width 22 height 11
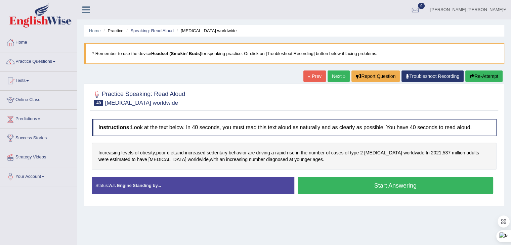
click at [333, 184] on button "Start Answering" at bounding box center [396, 185] width 196 height 17
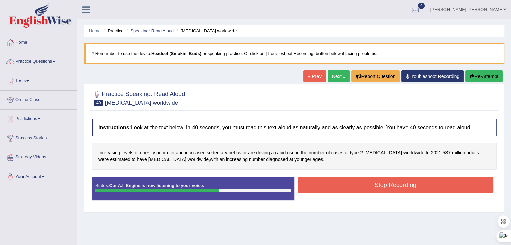
click at [334, 195] on div "Status: Our A.I. Engine is now listening to your voice. Start Answering Stop Re…" at bounding box center [294, 192] width 405 height 30
click at [331, 190] on button "Stop Recording" at bounding box center [396, 184] width 196 height 15
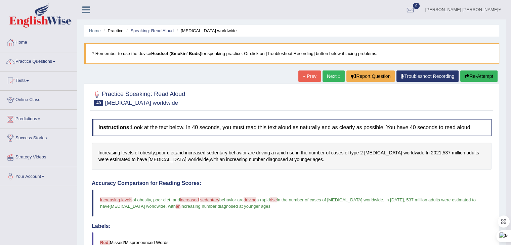
click at [332, 76] on link "Next »" at bounding box center [333, 76] width 22 height 11
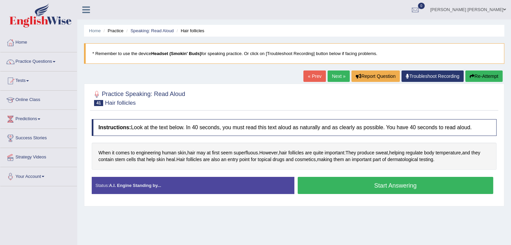
click at [347, 185] on button "Start Answering" at bounding box center [396, 185] width 196 height 17
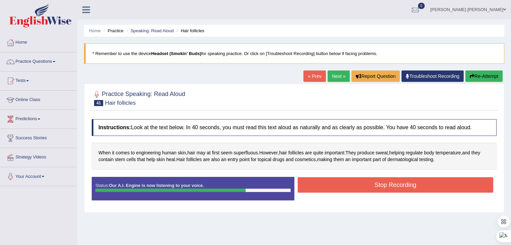
click at [347, 184] on button "Stop Recording" at bounding box center [396, 184] width 196 height 15
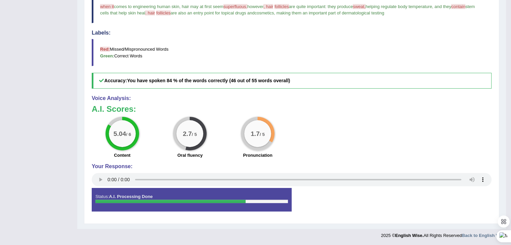
scroll to position [59, 0]
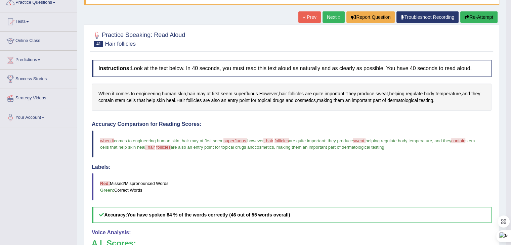
click at [324, 18] on link "Next »" at bounding box center [333, 16] width 22 height 11
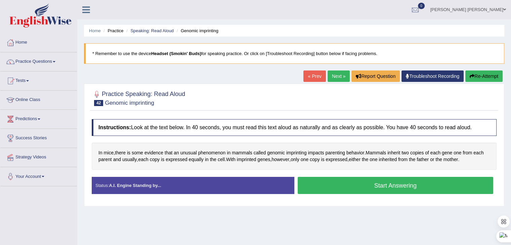
click at [333, 184] on button "Start Answering" at bounding box center [396, 185] width 196 height 17
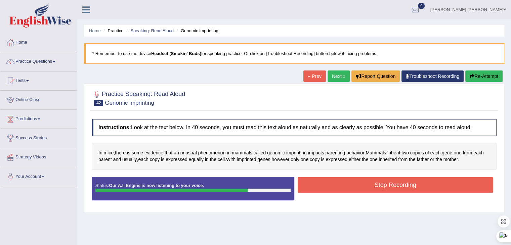
click at [330, 183] on button "Stop Recording" at bounding box center [396, 184] width 196 height 15
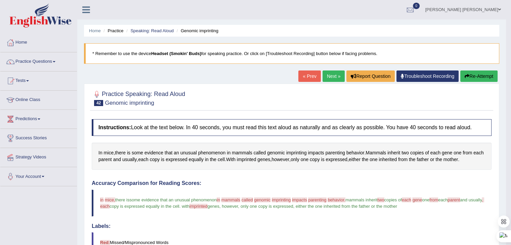
click at [332, 79] on link "Next »" at bounding box center [333, 76] width 22 height 11
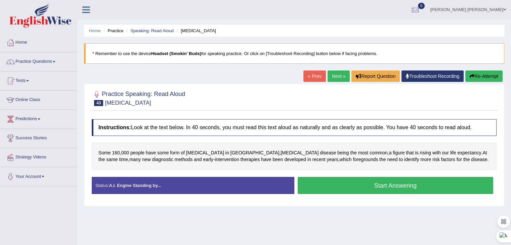
click at [351, 182] on button "Start Answering" at bounding box center [396, 185] width 196 height 17
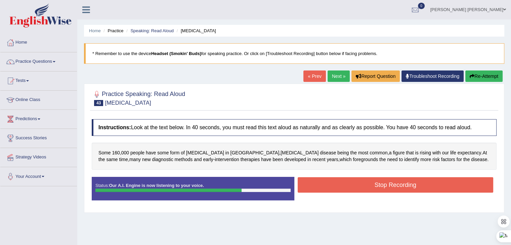
click at [355, 180] on button "Stop Recording" at bounding box center [396, 184] width 196 height 15
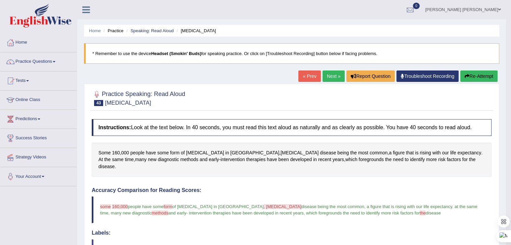
click at [329, 76] on link "Next »" at bounding box center [333, 76] width 22 height 11
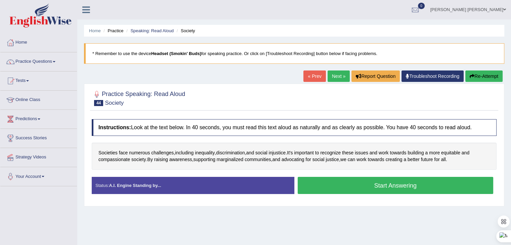
click at [342, 186] on button "Start Answering" at bounding box center [396, 185] width 196 height 17
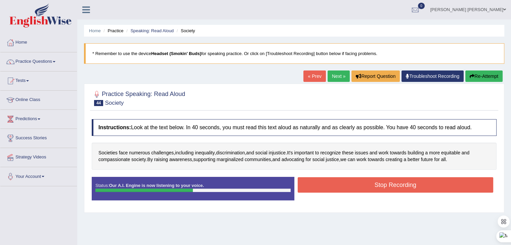
click at [348, 186] on button "Stop Recording" at bounding box center [396, 184] width 196 height 15
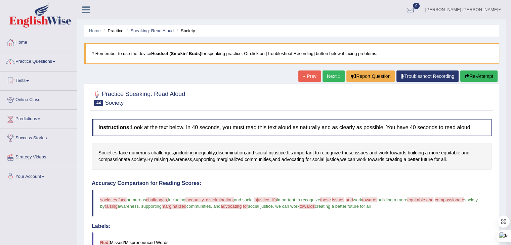
click at [329, 79] on link "Next »" at bounding box center [333, 76] width 22 height 11
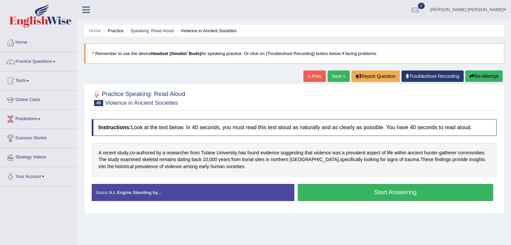
click at [365, 191] on button "Start Answering" at bounding box center [396, 192] width 196 height 17
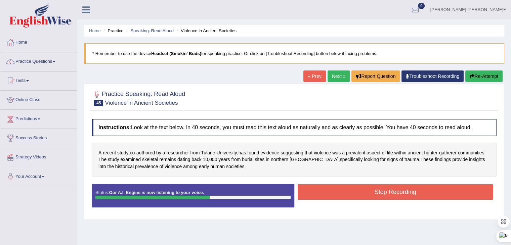
click at [364, 191] on button "Stop Recording" at bounding box center [396, 191] width 196 height 15
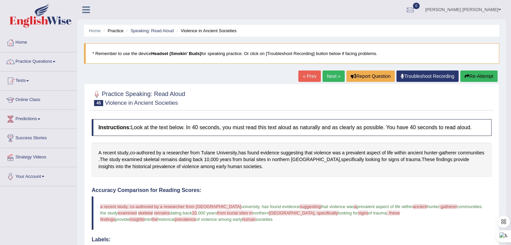
click at [331, 74] on link "Next »" at bounding box center [333, 76] width 22 height 11
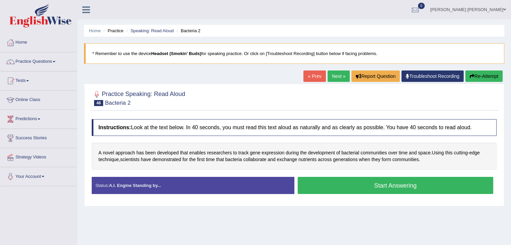
click at [340, 184] on button "Start Answering" at bounding box center [396, 185] width 196 height 17
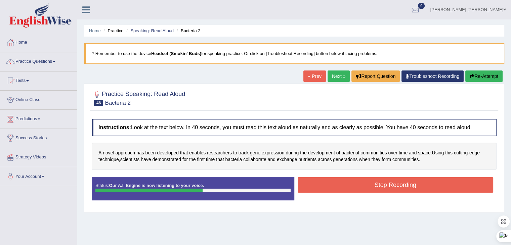
click at [370, 187] on button "Stop Recording" at bounding box center [396, 184] width 196 height 15
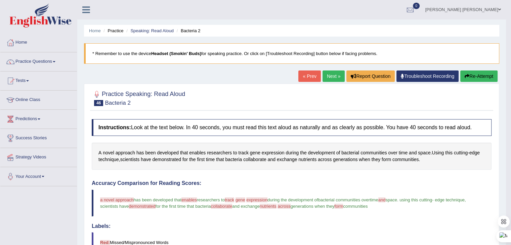
click at [329, 76] on link "Next »" at bounding box center [333, 76] width 22 height 11
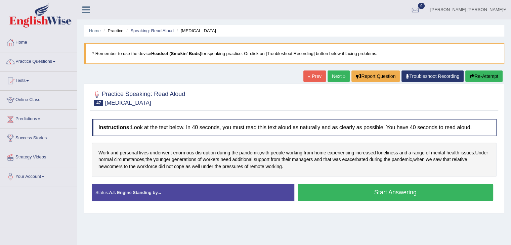
click at [376, 195] on button "Start Answering" at bounding box center [396, 192] width 196 height 17
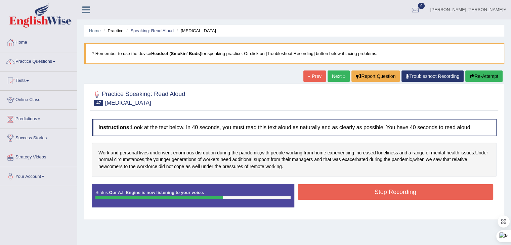
drag, startPoint x: 372, startPoint y: 192, endPoint x: 372, endPoint y: 187, distance: 5.4
click at [372, 192] on button "Stop Recording" at bounding box center [396, 191] width 196 height 15
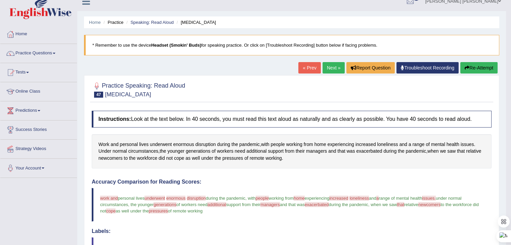
scroll to position [5, 0]
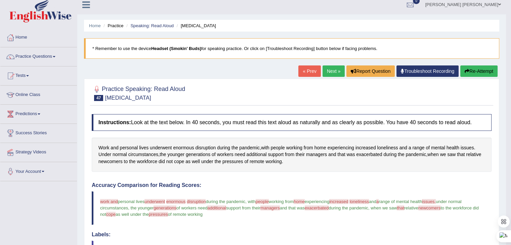
click at [331, 72] on link "Next »" at bounding box center [333, 70] width 22 height 11
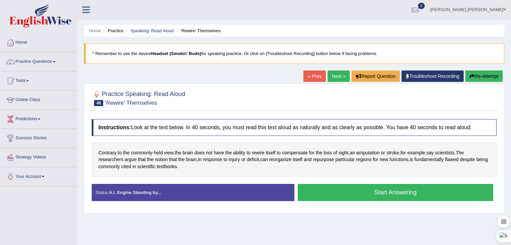
click at [322, 192] on button "Start Answering" at bounding box center [396, 192] width 196 height 17
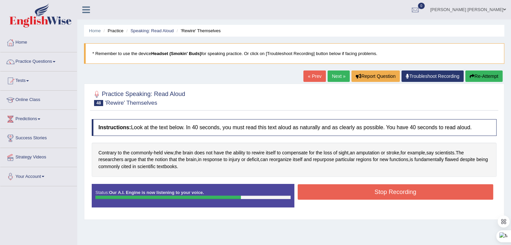
click at [322, 194] on button "Stop Recording" at bounding box center [396, 191] width 196 height 15
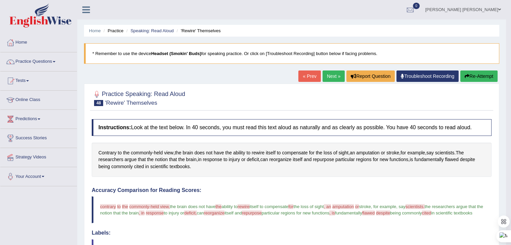
click at [331, 76] on link "Next »" at bounding box center [333, 76] width 22 height 11
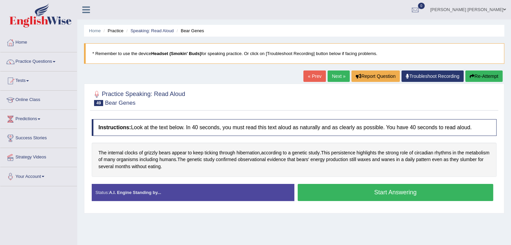
click at [380, 190] on button "Start Answering" at bounding box center [396, 192] width 196 height 17
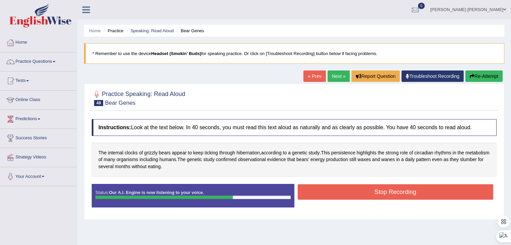
click at [363, 191] on button "Stop Recording" at bounding box center [396, 191] width 196 height 15
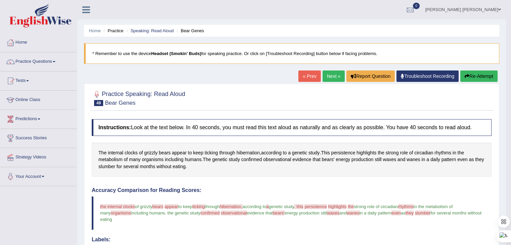
click at [326, 76] on link "Next »" at bounding box center [333, 76] width 22 height 11
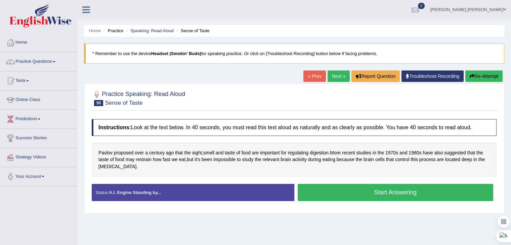
click at [333, 192] on button "Start Answering" at bounding box center [396, 192] width 196 height 17
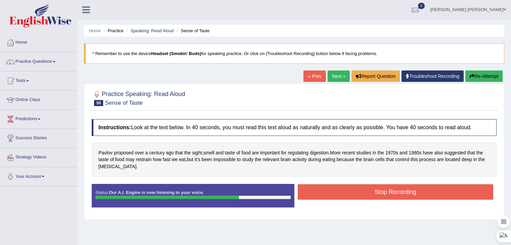
click at [333, 192] on button "Stop Recording" at bounding box center [396, 191] width 196 height 15
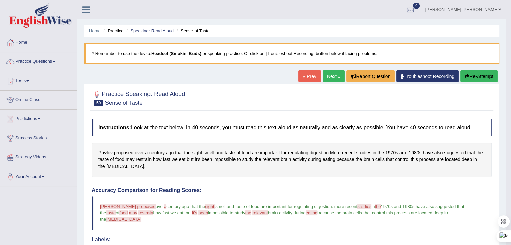
click at [330, 73] on link "Next »" at bounding box center [333, 76] width 22 height 11
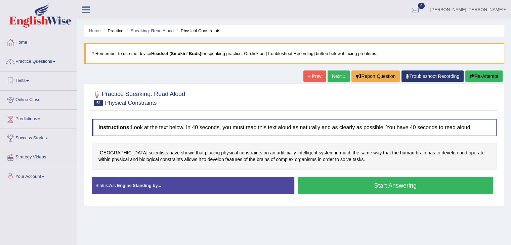
click at [340, 187] on button "Start Answering" at bounding box center [396, 185] width 196 height 17
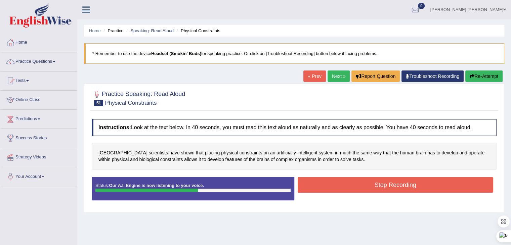
click at [340, 187] on button "Stop Recording" at bounding box center [396, 184] width 196 height 15
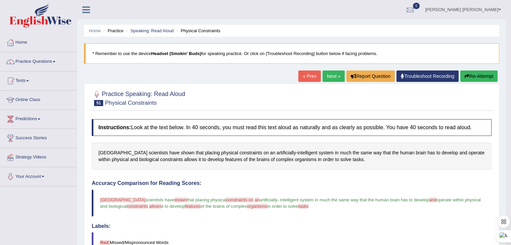
click at [331, 75] on link "Next »" at bounding box center [333, 76] width 22 height 11
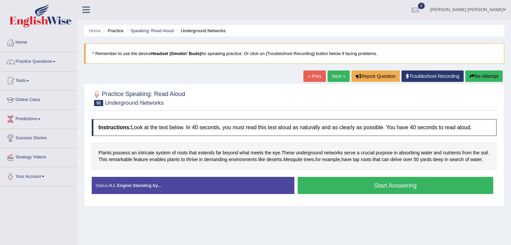
click at [336, 184] on button "Start Answering" at bounding box center [396, 185] width 196 height 17
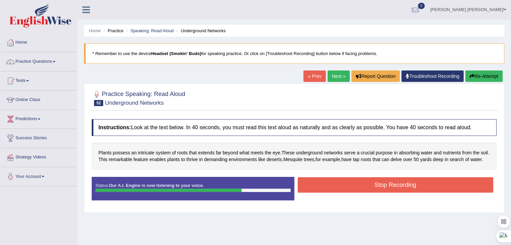
click at [337, 183] on button "Stop Recording" at bounding box center [396, 184] width 196 height 15
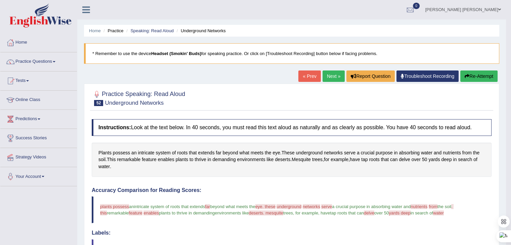
click at [332, 77] on link "Next »" at bounding box center [333, 76] width 22 height 11
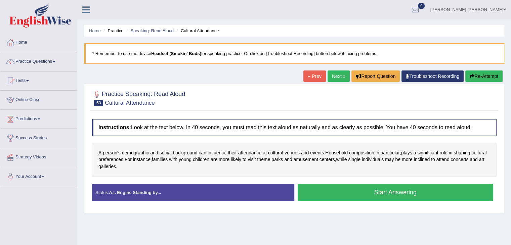
click at [365, 188] on button "Start Answering" at bounding box center [396, 192] width 196 height 17
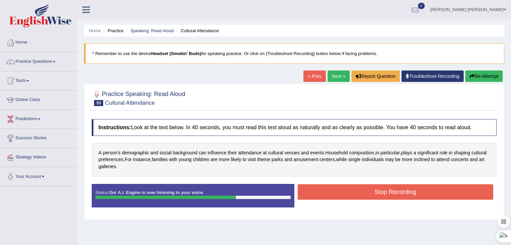
click at [367, 186] on button "Stop Recording" at bounding box center [396, 191] width 196 height 15
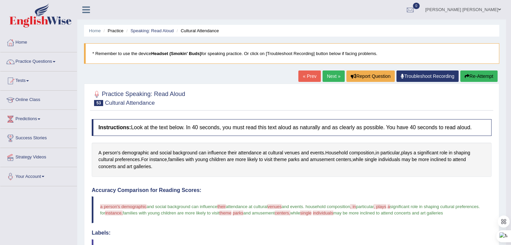
click at [331, 76] on link "Next »" at bounding box center [333, 76] width 22 height 11
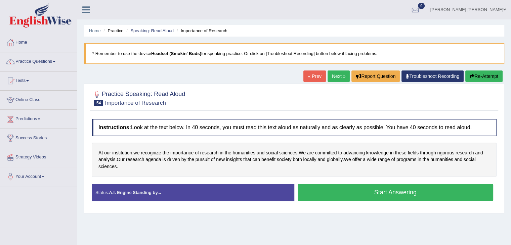
click at [348, 190] on button "Start Answering" at bounding box center [396, 192] width 196 height 17
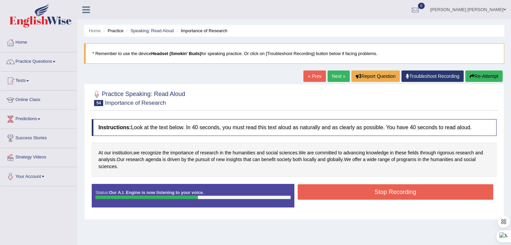
click at [344, 185] on button "Stop Recording" at bounding box center [396, 191] width 196 height 15
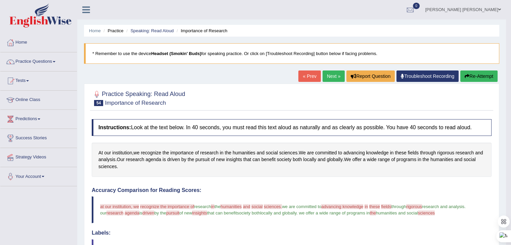
click at [334, 76] on link "Next »" at bounding box center [333, 76] width 22 height 11
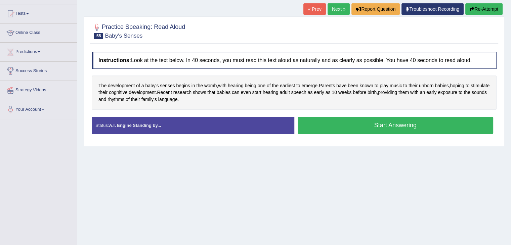
click at [346, 127] on button "Start Answering" at bounding box center [396, 125] width 196 height 17
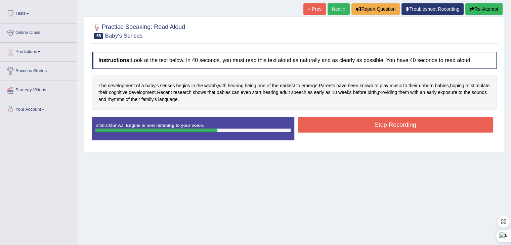
click at [346, 124] on button "Stop Recording" at bounding box center [396, 124] width 196 height 15
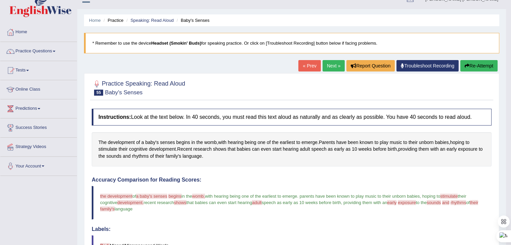
scroll to position [5, 0]
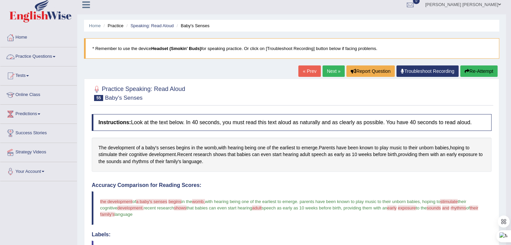
click at [47, 56] on link "Practice Questions" at bounding box center [38, 55] width 77 height 17
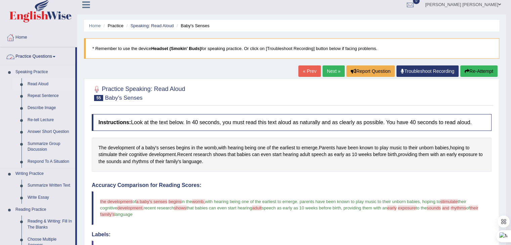
click at [36, 83] on link "Read Aloud" at bounding box center [50, 84] width 51 height 12
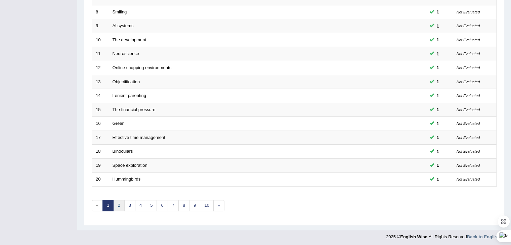
click at [118, 203] on link "2" at bounding box center [118, 205] width 11 height 11
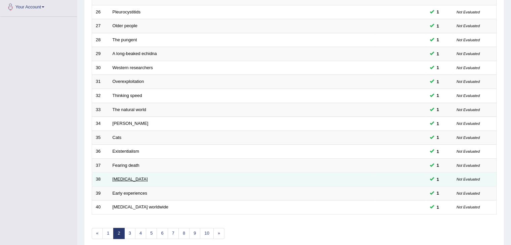
scroll to position [198, 0]
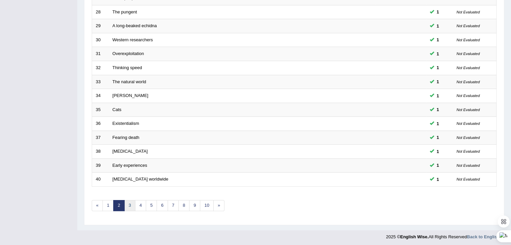
click at [130, 201] on link "3" at bounding box center [129, 205] width 11 height 11
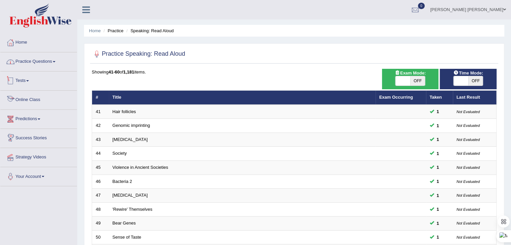
click at [52, 59] on link "Practice Questions" at bounding box center [38, 60] width 77 height 17
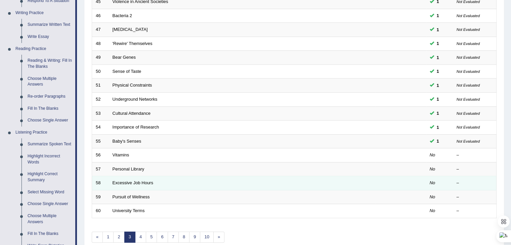
scroll to position [168, 0]
